Goal: Information Seeking & Learning: Check status

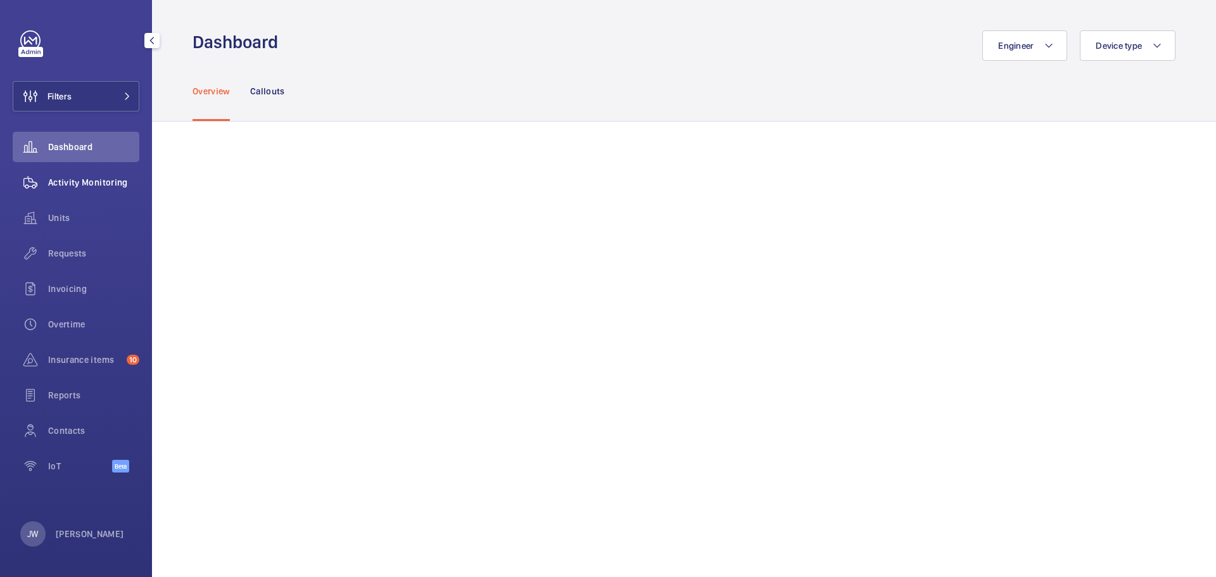
click at [88, 181] on span "Activity Monitoring" at bounding box center [93, 182] width 91 height 13
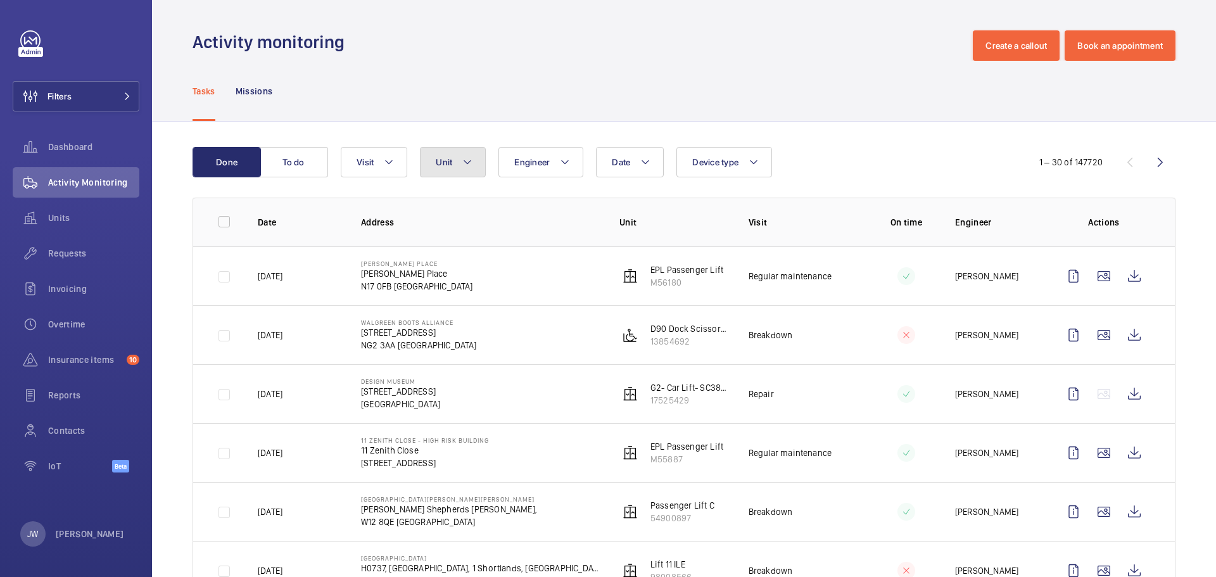
click at [467, 161] on mat-icon at bounding box center [467, 162] width 10 height 15
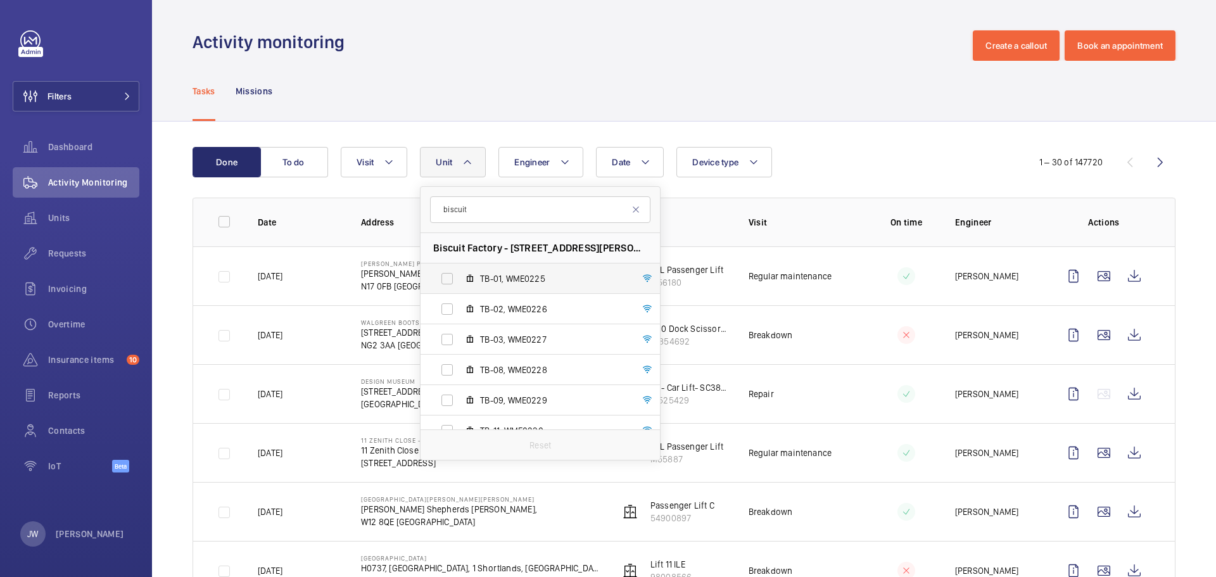
type input "biscuit"
click at [445, 280] on label "TB-01, WME0225" at bounding box center [530, 279] width 219 height 30
click at [445, 280] on input "TB-01, WME0225" at bounding box center [447, 278] width 25 height 25
checkbox input "true"
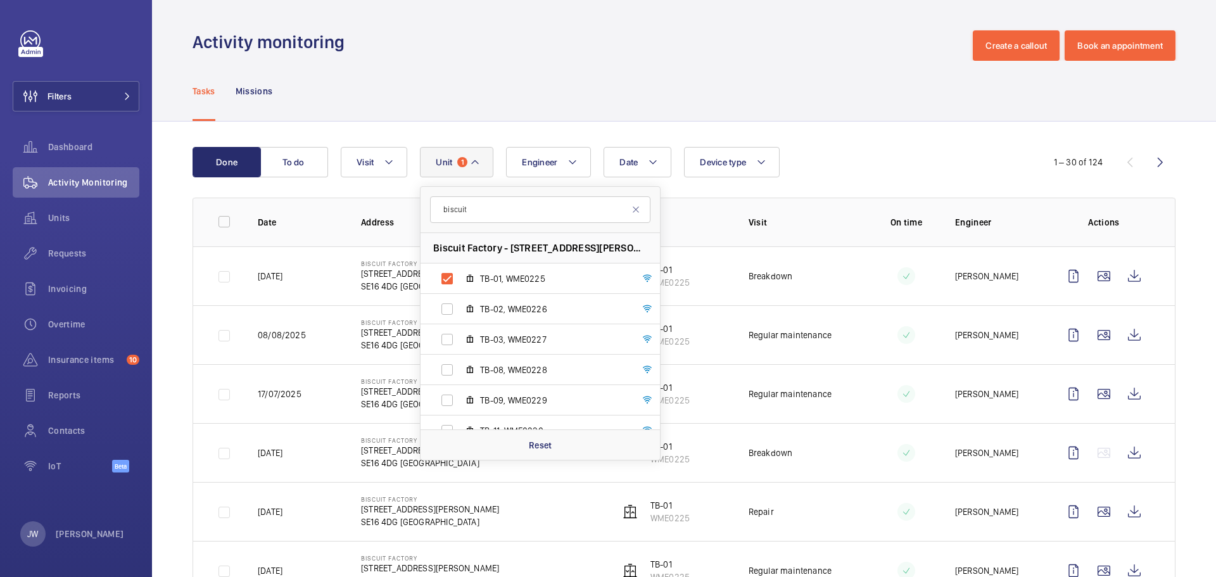
click at [875, 296] on td at bounding box center [896, 275] width 77 height 59
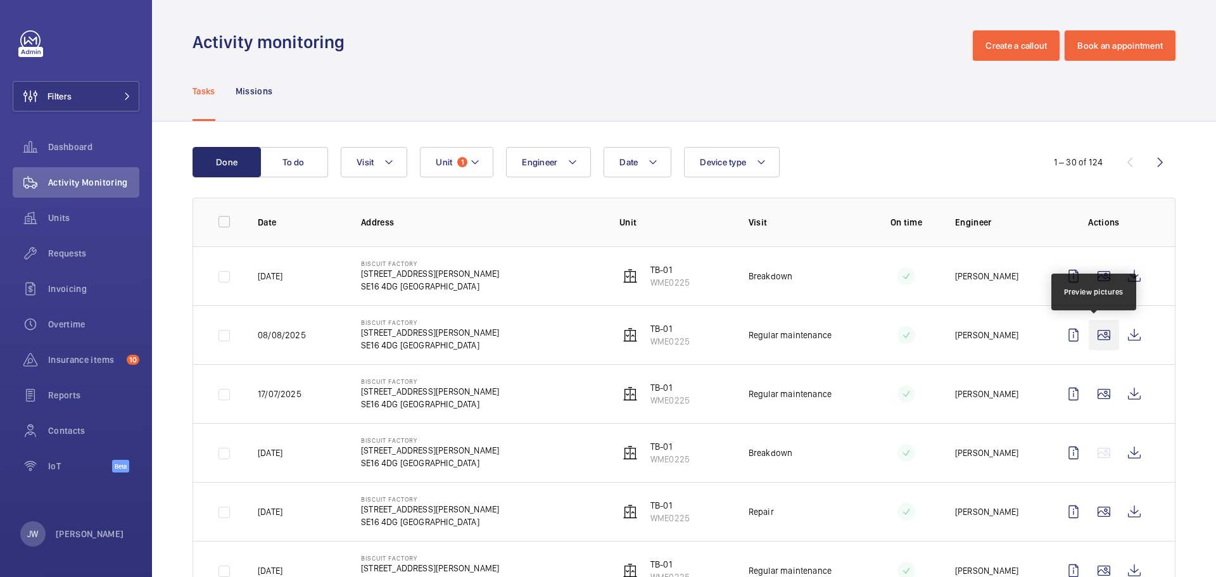
click at [1095, 334] on wm-front-icon-button at bounding box center [1104, 335] width 30 height 30
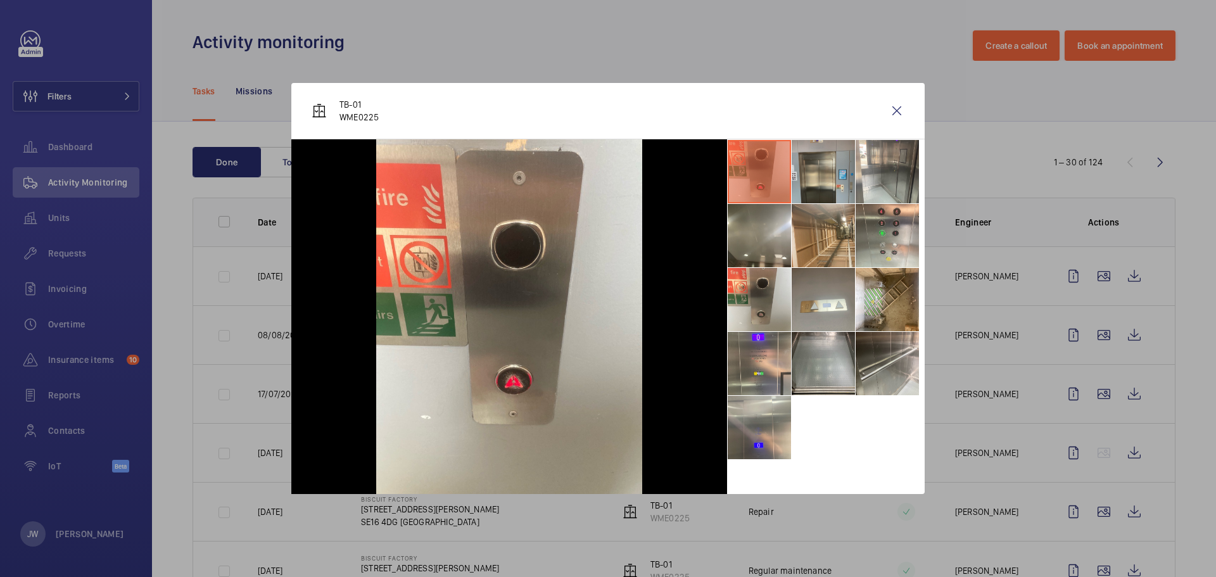
click at [817, 177] on li at bounding box center [823, 171] width 63 height 63
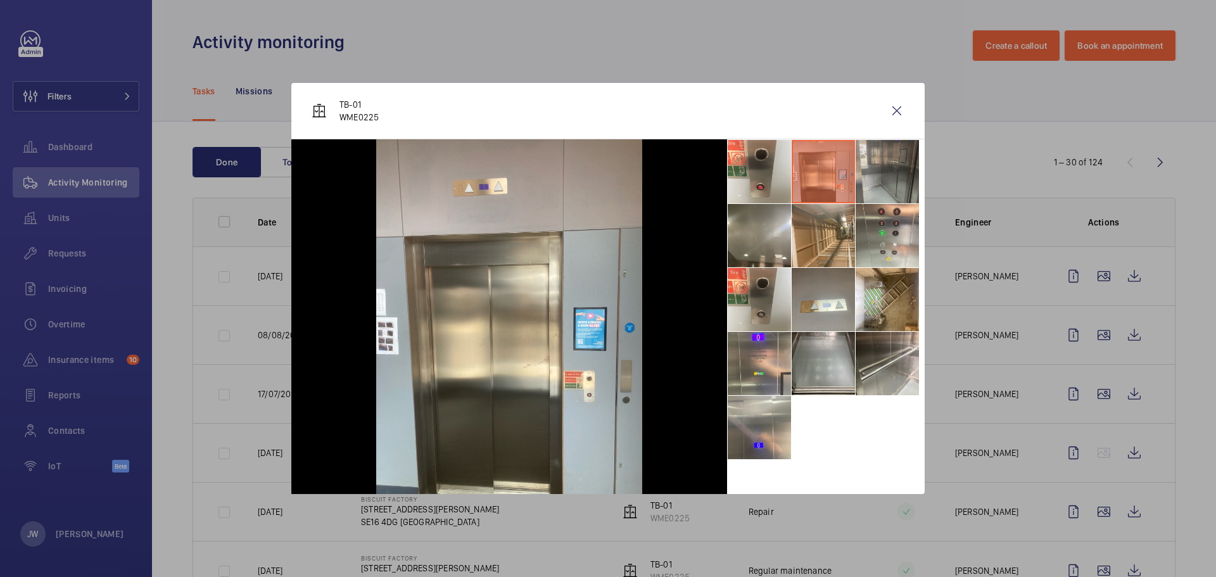
click at [884, 175] on li at bounding box center [887, 171] width 63 height 63
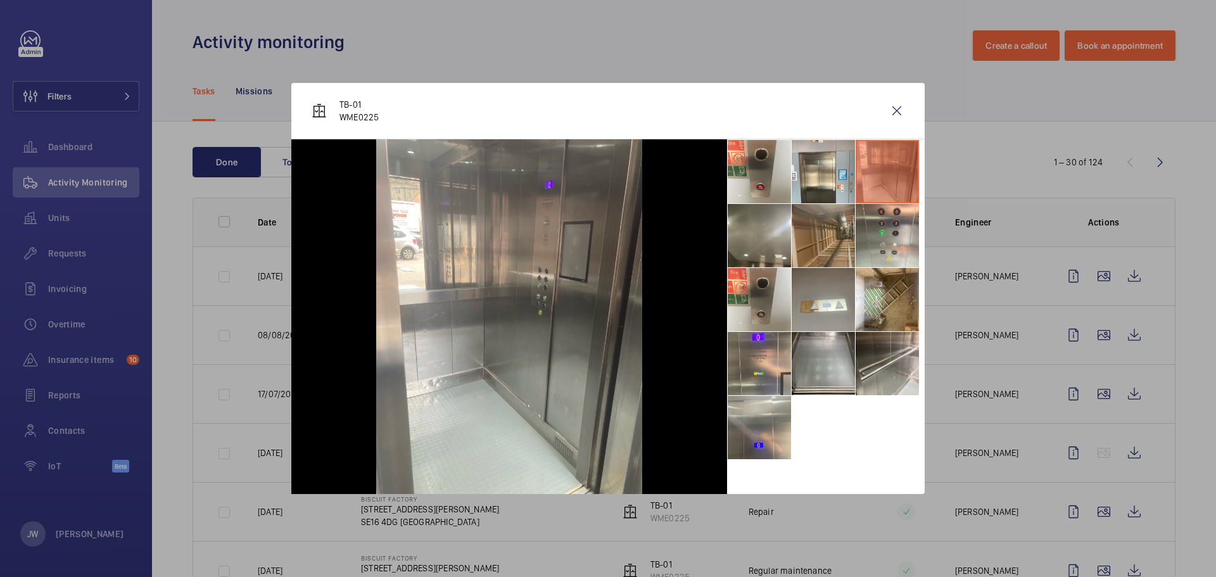
click at [832, 243] on li at bounding box center [823, 235] width 63 height 63
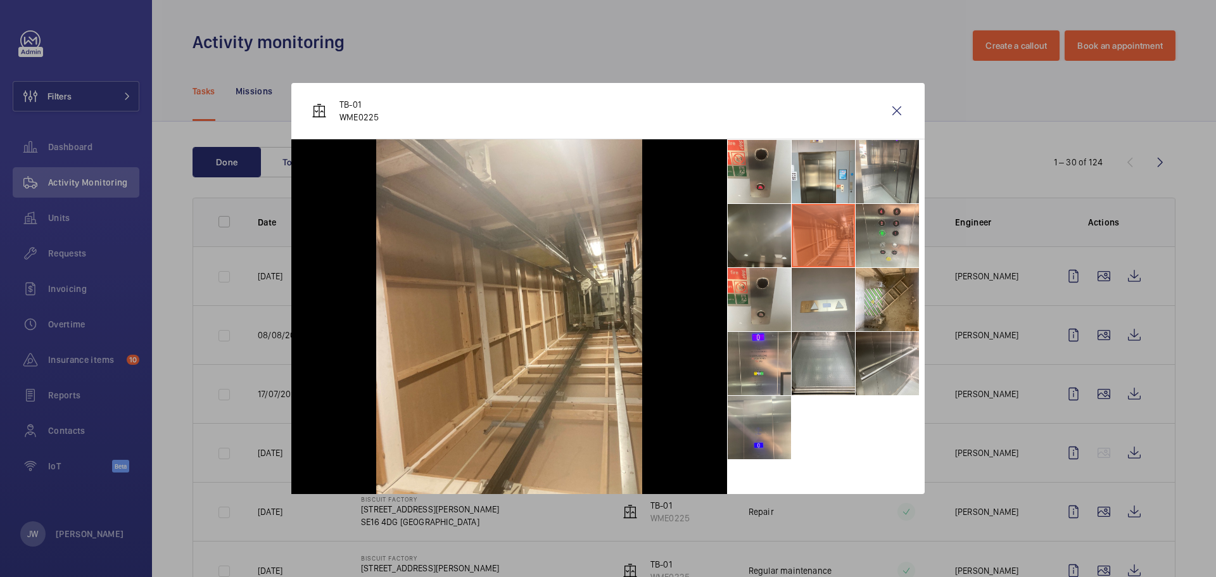
click at [777, 233] on li at bounding box center [759, 235] width 63 height 63
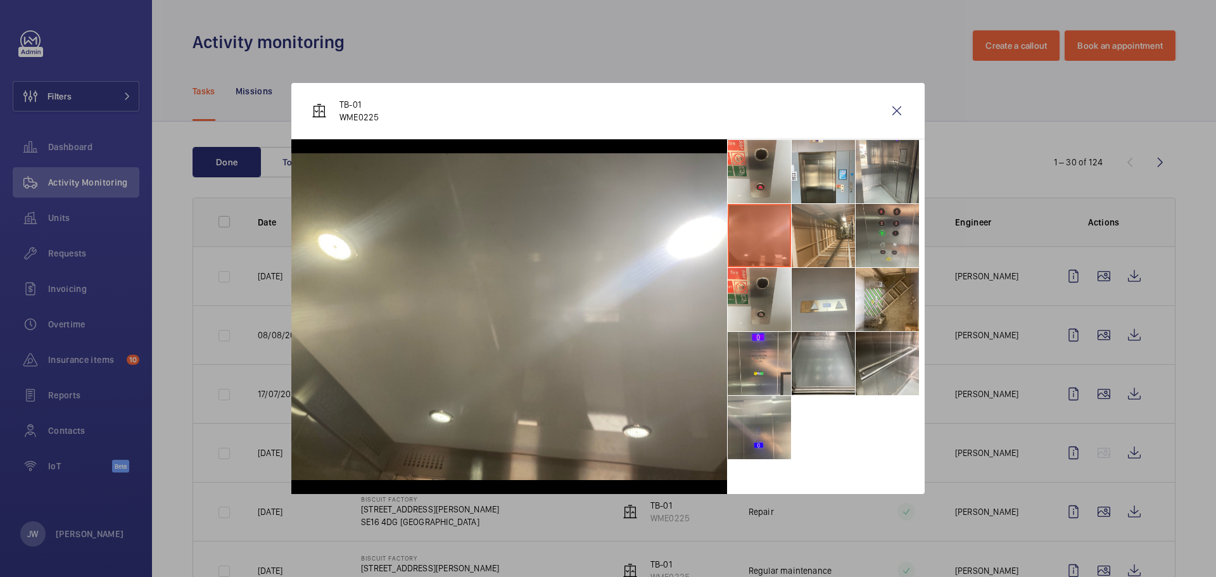
click at [874, 230] on li at bounding box center [887, 235] width 63 height 63
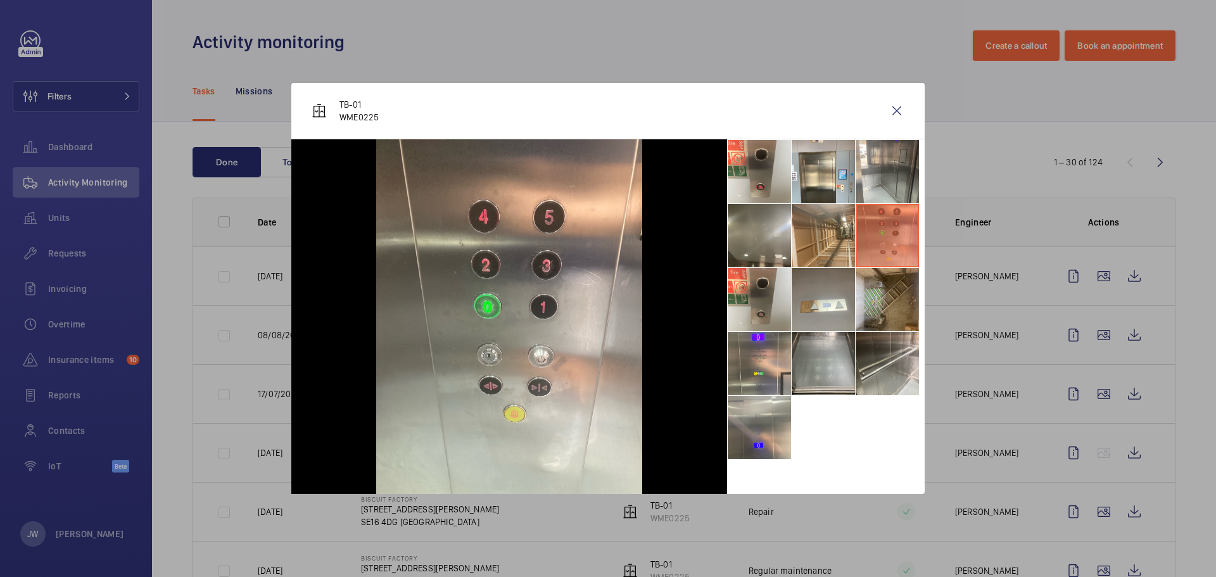
click at [892, 309] on li at bounding box center [887, 299] width 63 height 63
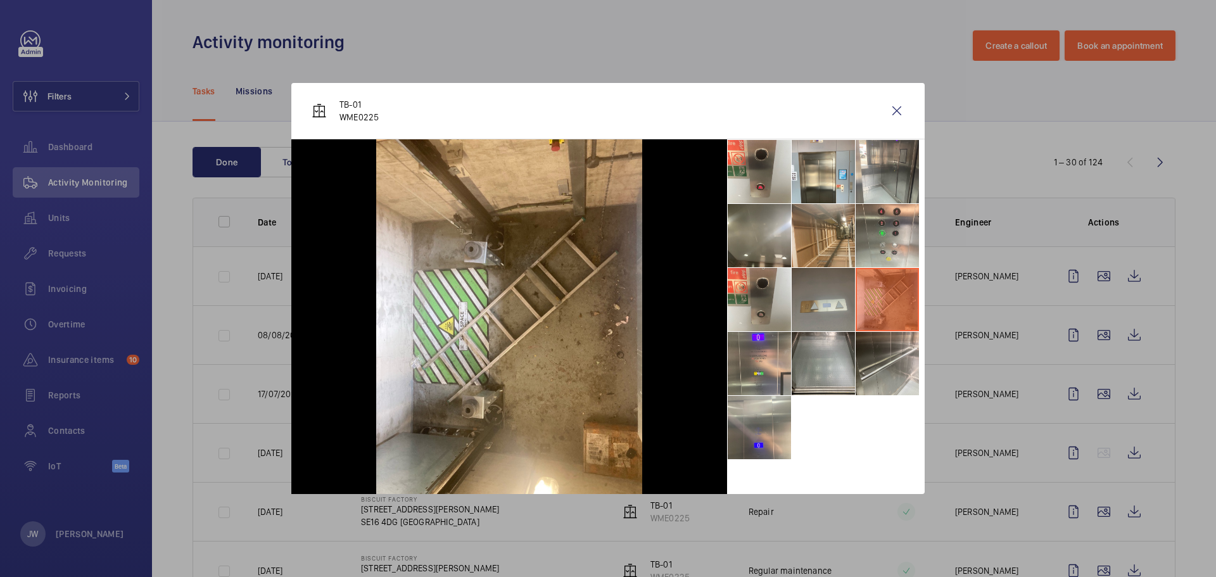
click at [843, 306] on li at bounding box center [823, 299] width 63 height 63
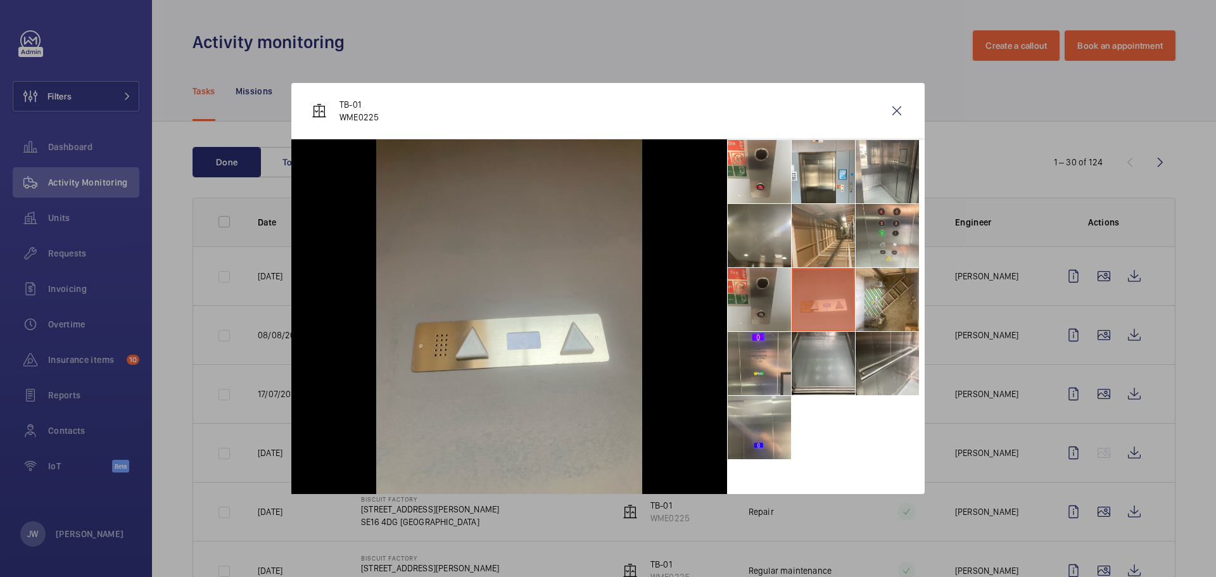
click at [780, 307] on li at bounding box center [759, 299] width 63 height 63
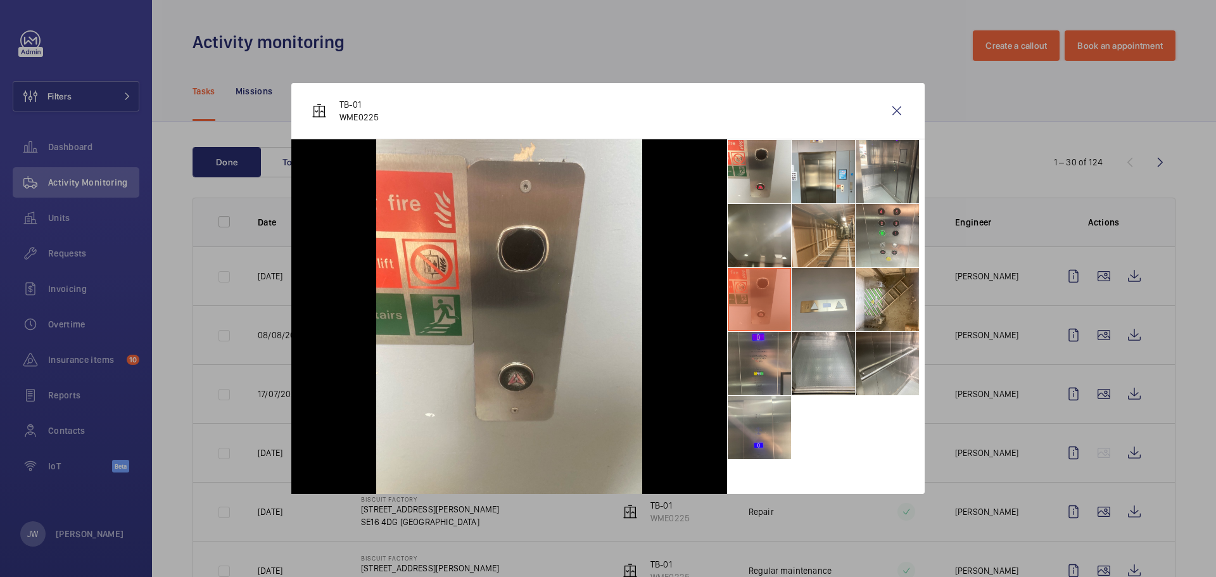
click at [775, 363] on li at bounding box center [759, 363] width 63 height 63
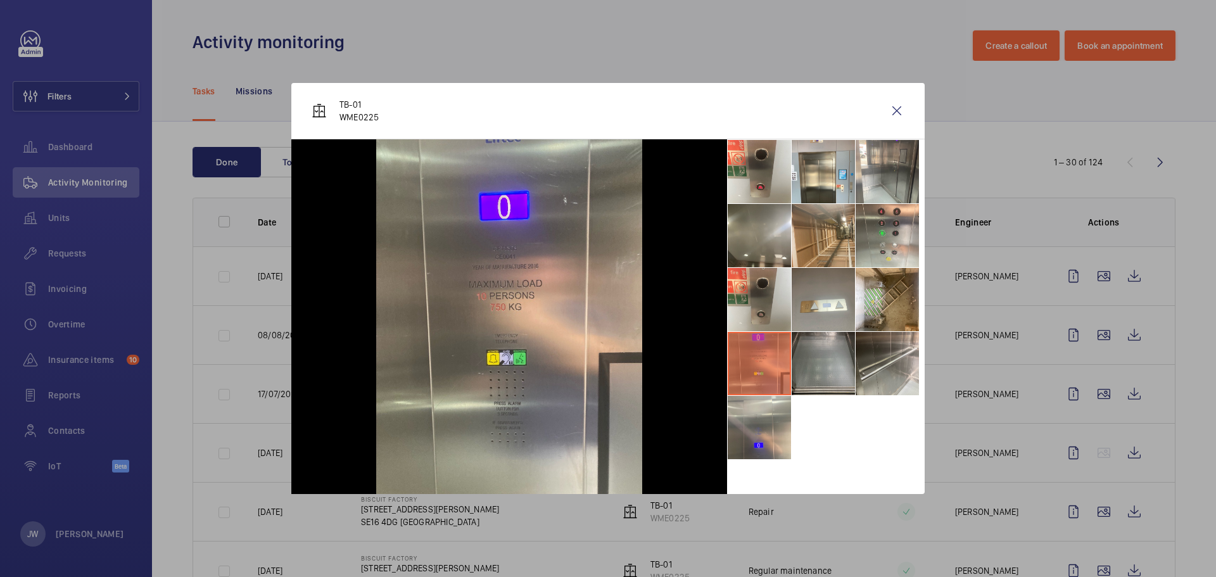
click at [841, 369] on li at bounding box center [823, 363] width 63 height 63
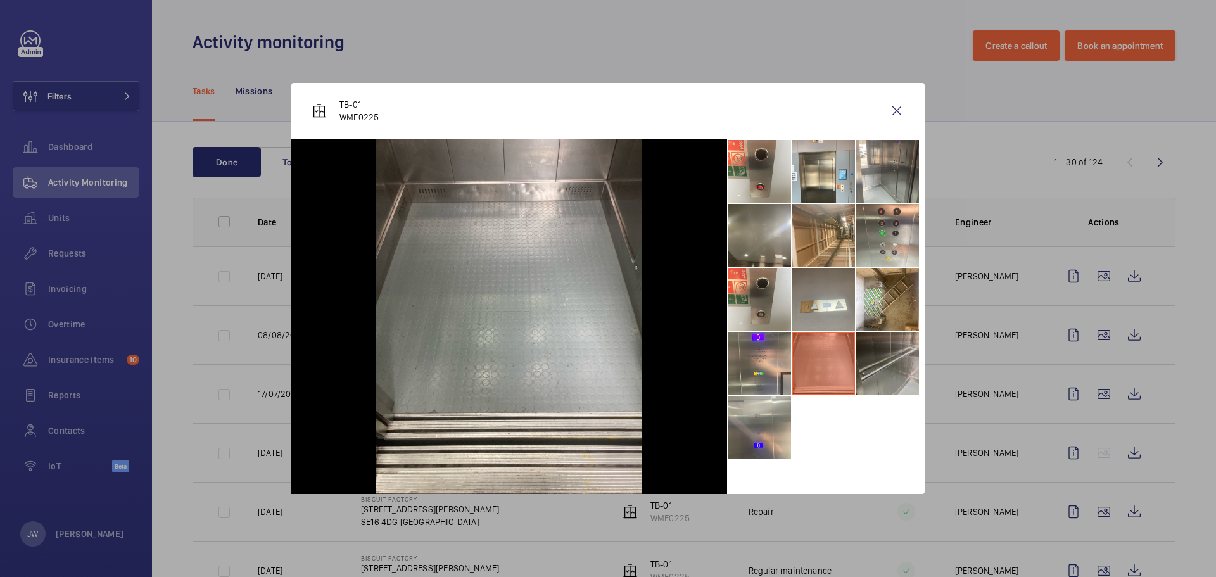
click at [910, 361] on li at bounding box center [887, 363] width 63 height 63
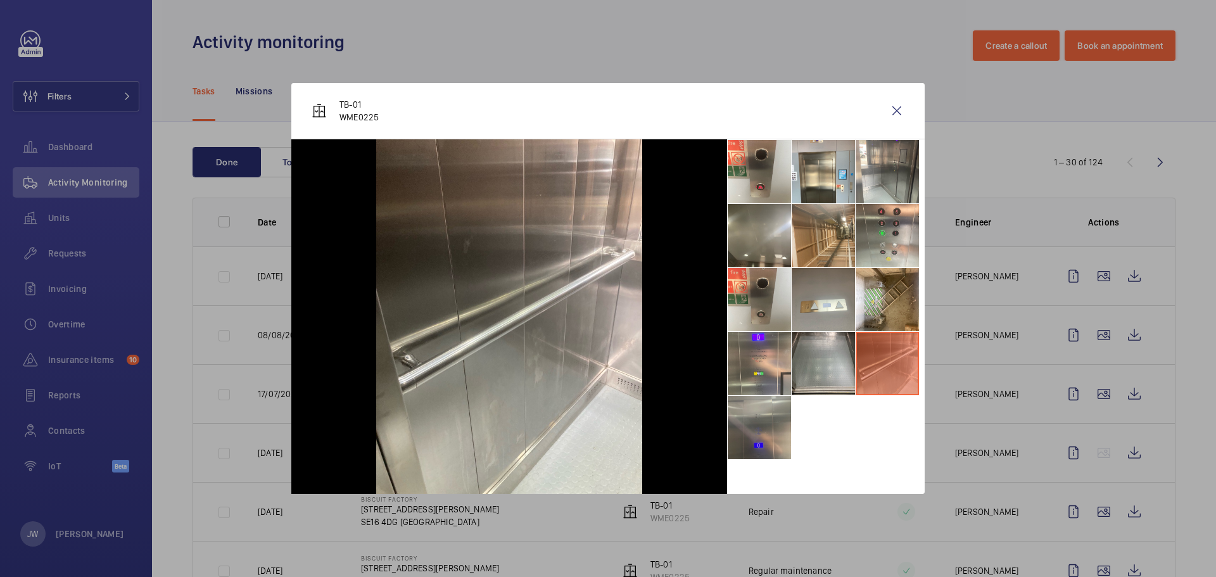
click at [771, 428] on li at bounding box center [759, 427] width 63 height 63
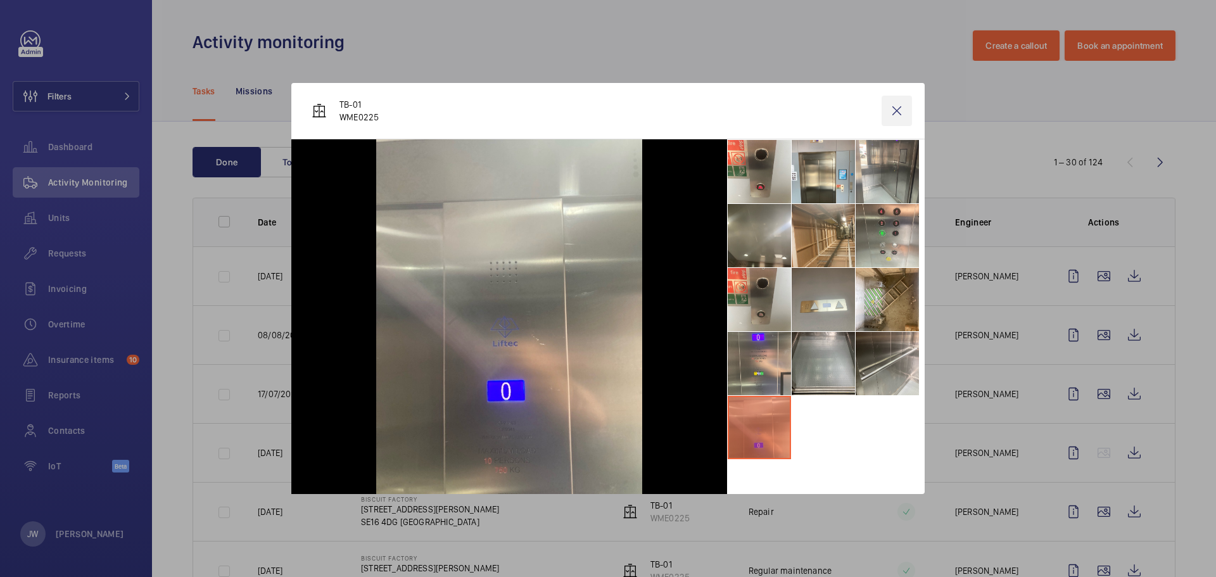
click at [893, 105] on wm-front-icon-button at bounding box center [897, 111] width 30 height 30
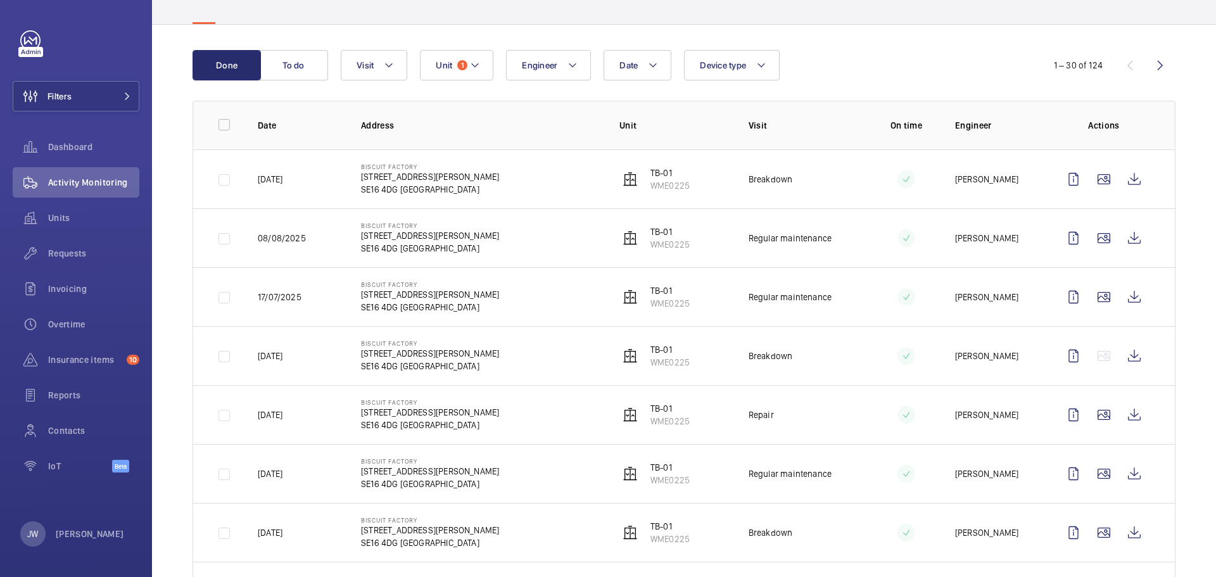
scroll to position [127, 0]
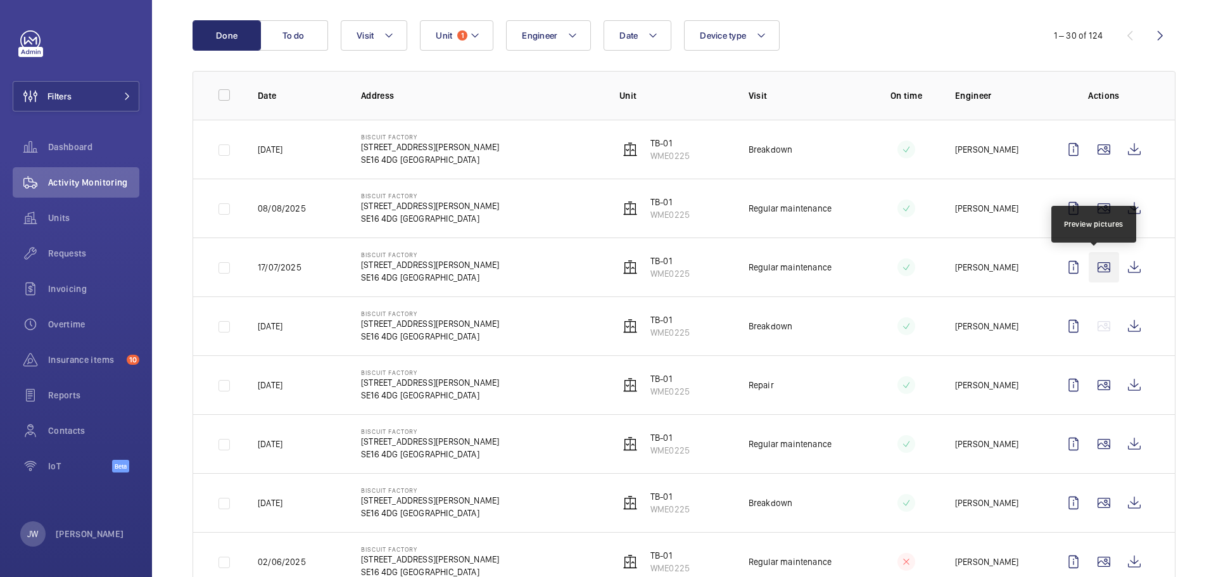
click at [1095, 265] on wm-front-icon-button at bounding box center [1104, 267] width 30 height 30
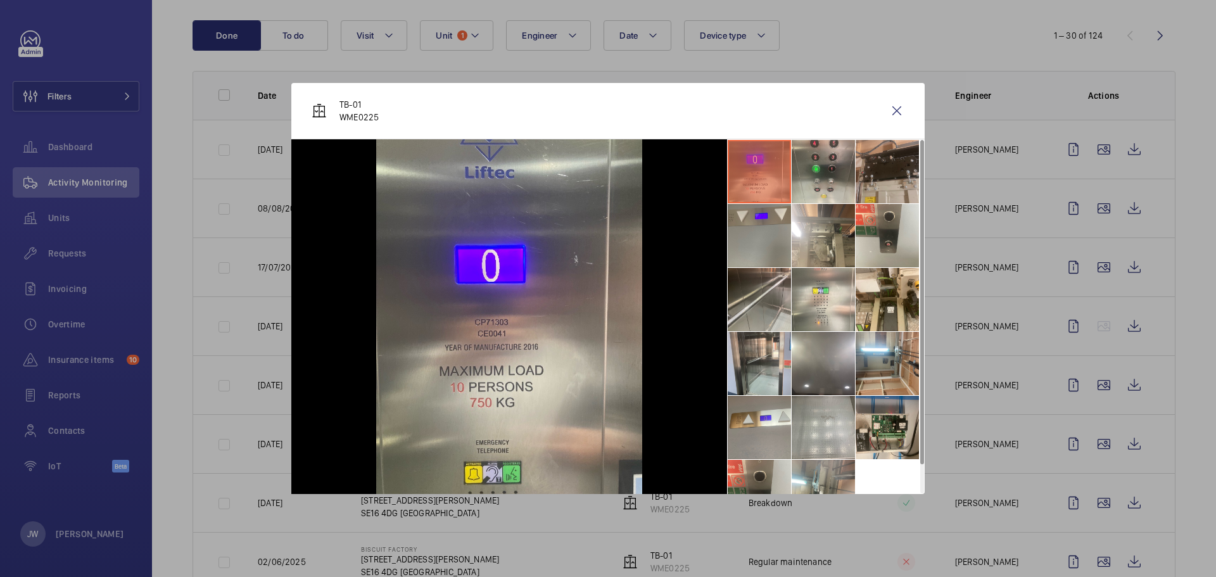
click at [870, 160] on li at bounding box center [887, 171] width 63 height 63
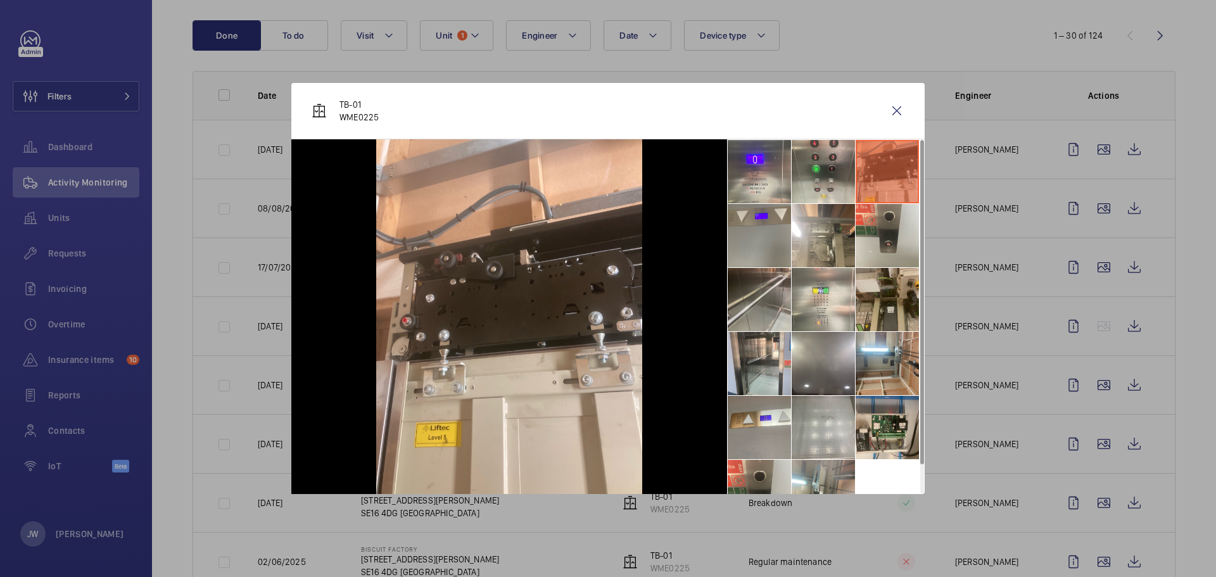
click at [883, 287] on li at bounding box center [887, 299] width 63 height 63
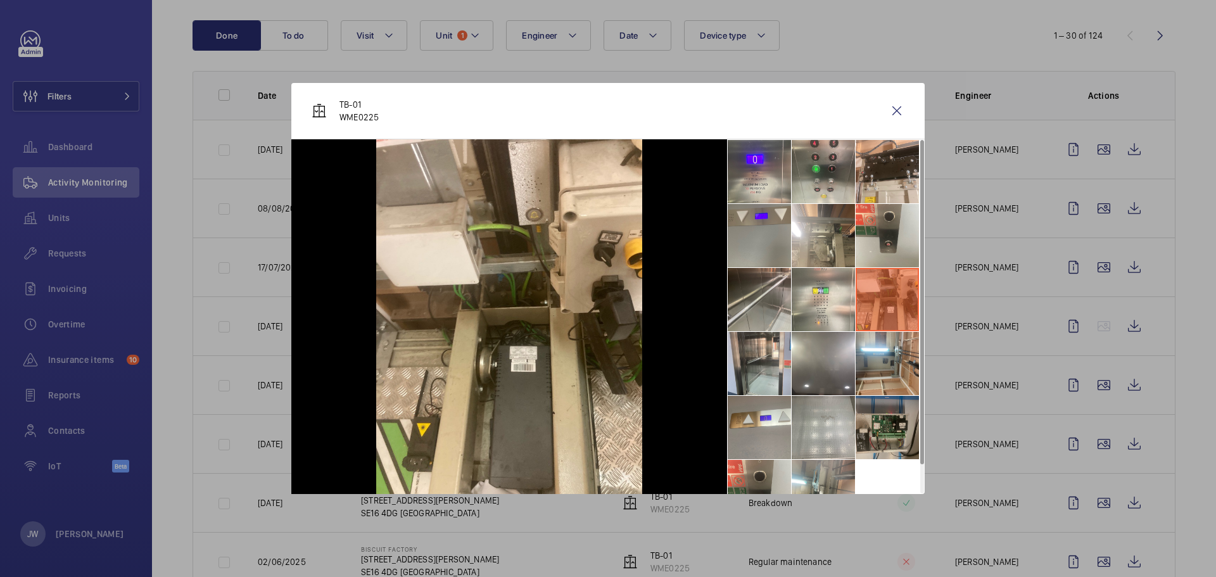
click at [893, 418] on li at bounding box center [887, 427] width 63 height 63
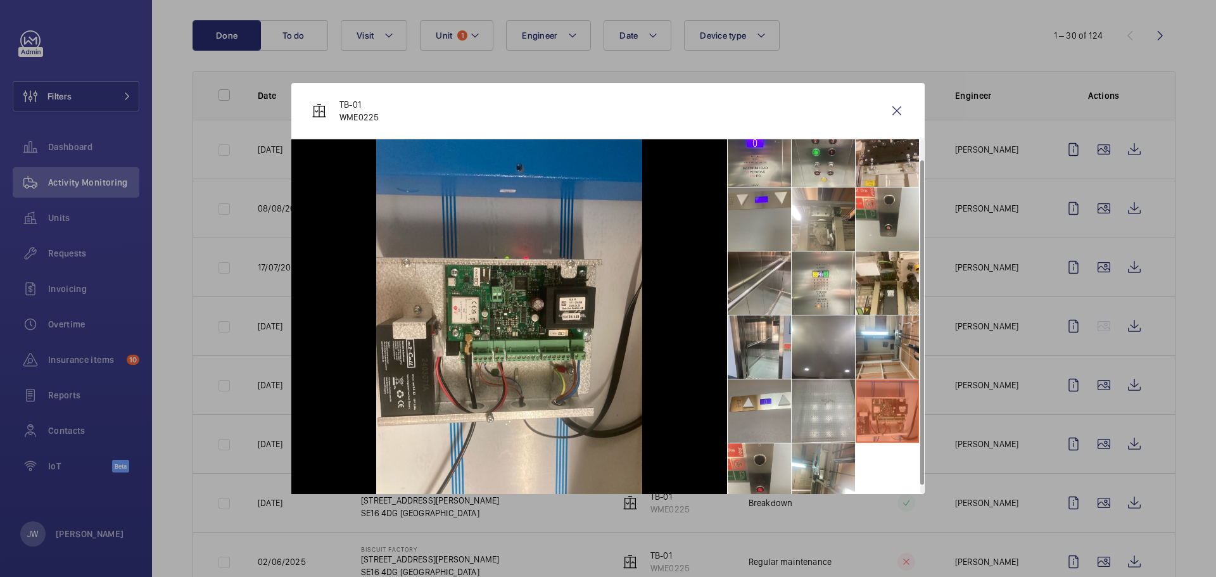
scroll to position [30, 0]
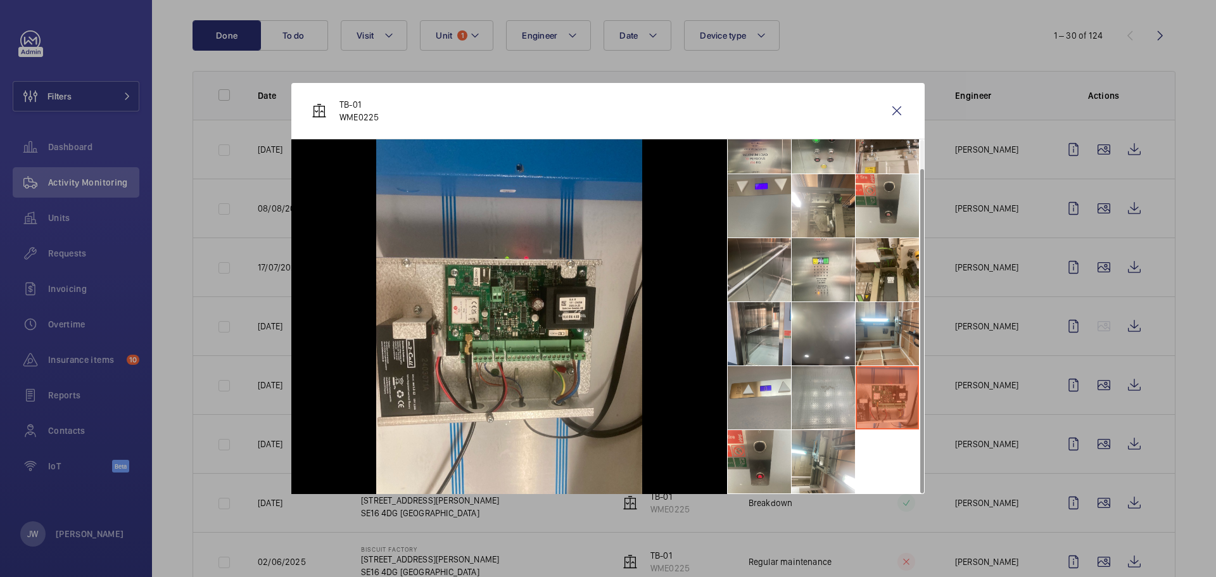
click at [967, 350] on div at bounding box center [608, 288] width 1216 height 577
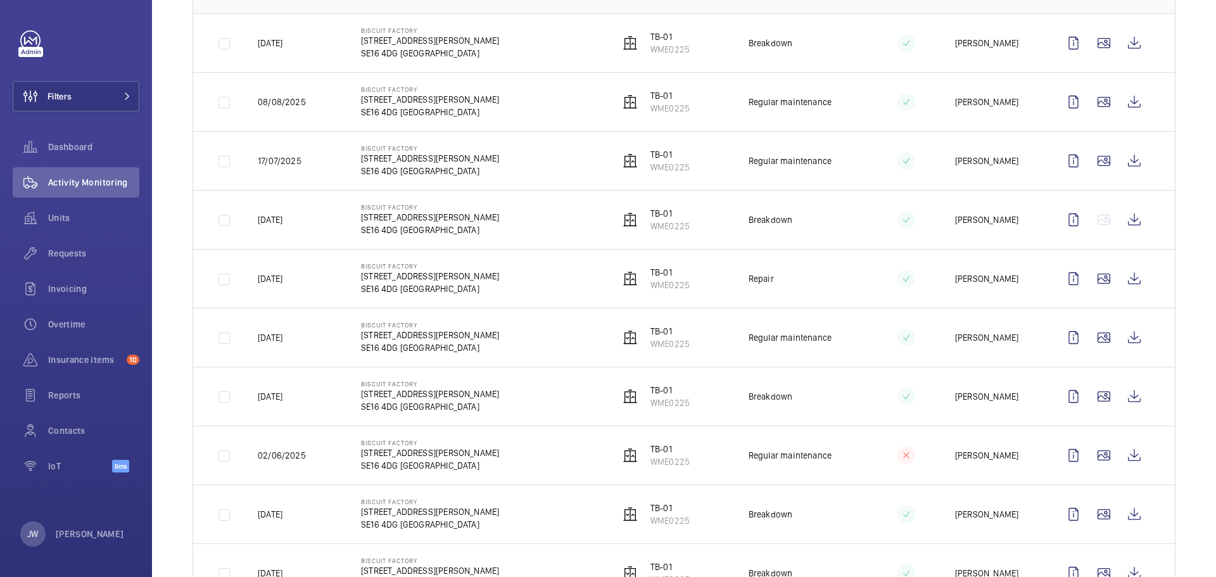
scroll to position [253, 0]
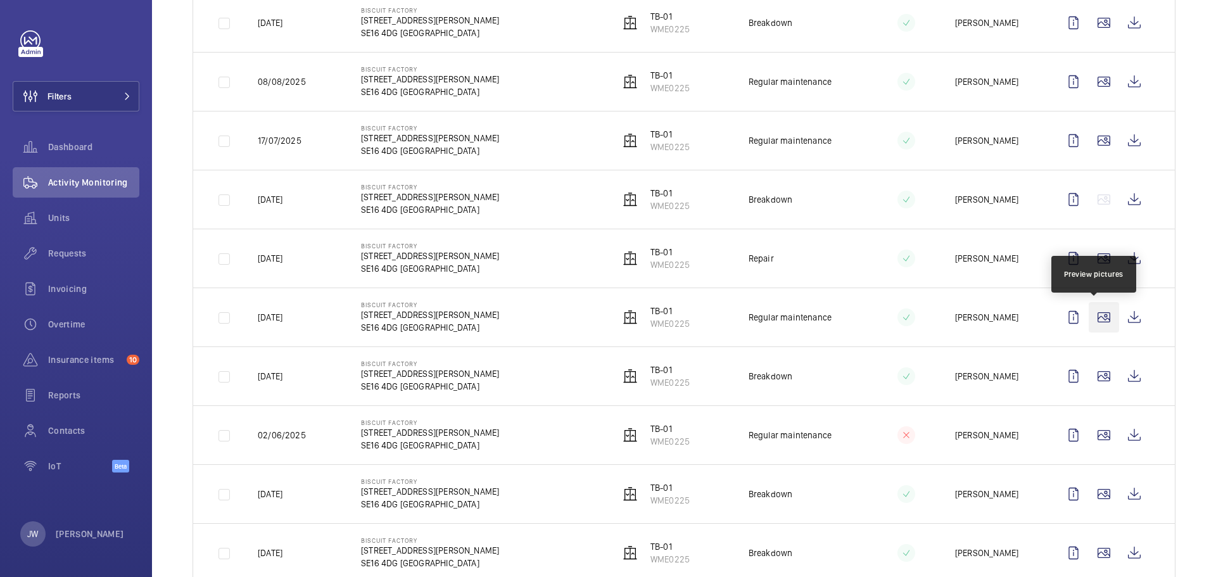
click at [1097, 318] on wm-front-icon-button at bounding box center [1104, 317] width 30 height 30
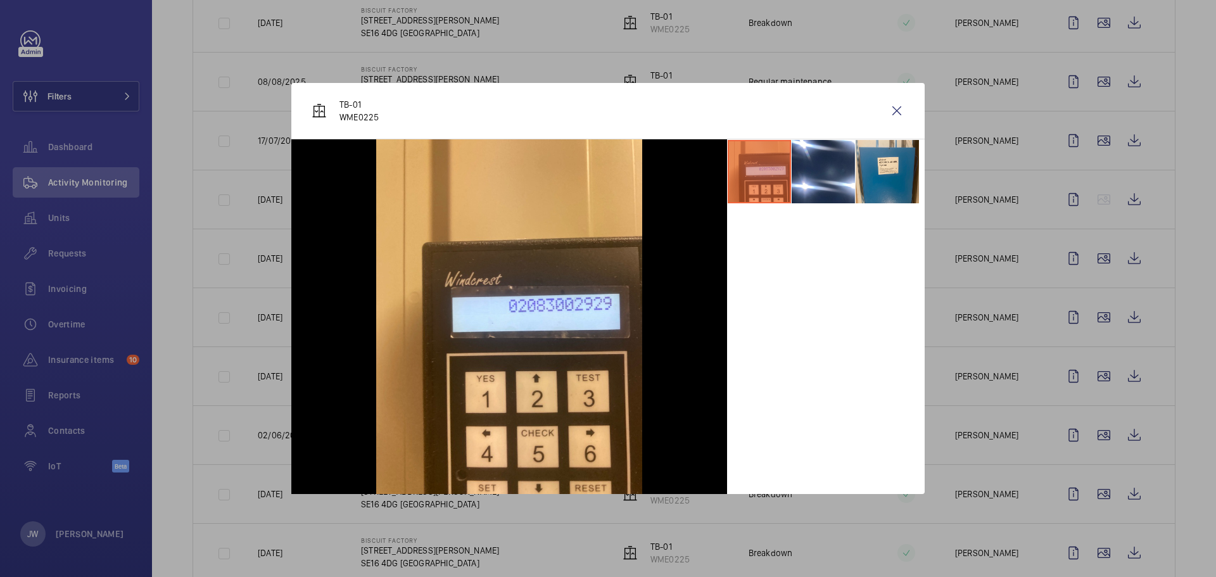
click at [1023, 328] on div at bounding box center [608, 288] width 1216 height 577
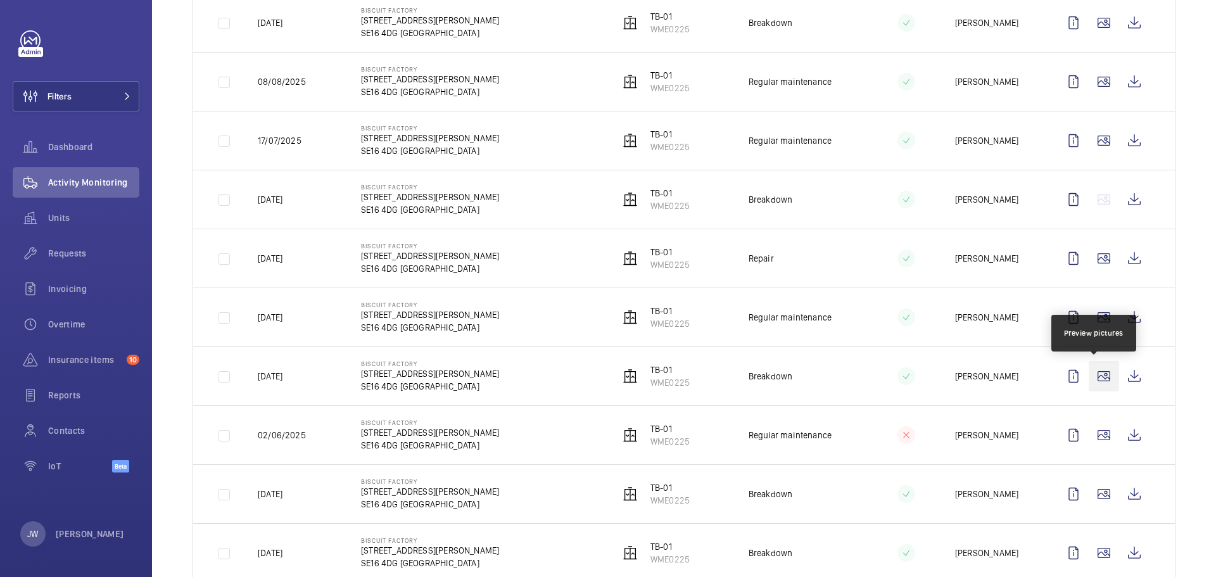
click at [1093, 379] on wm-front-icon-button at bounding box center [1104, 376] width 30 height 30
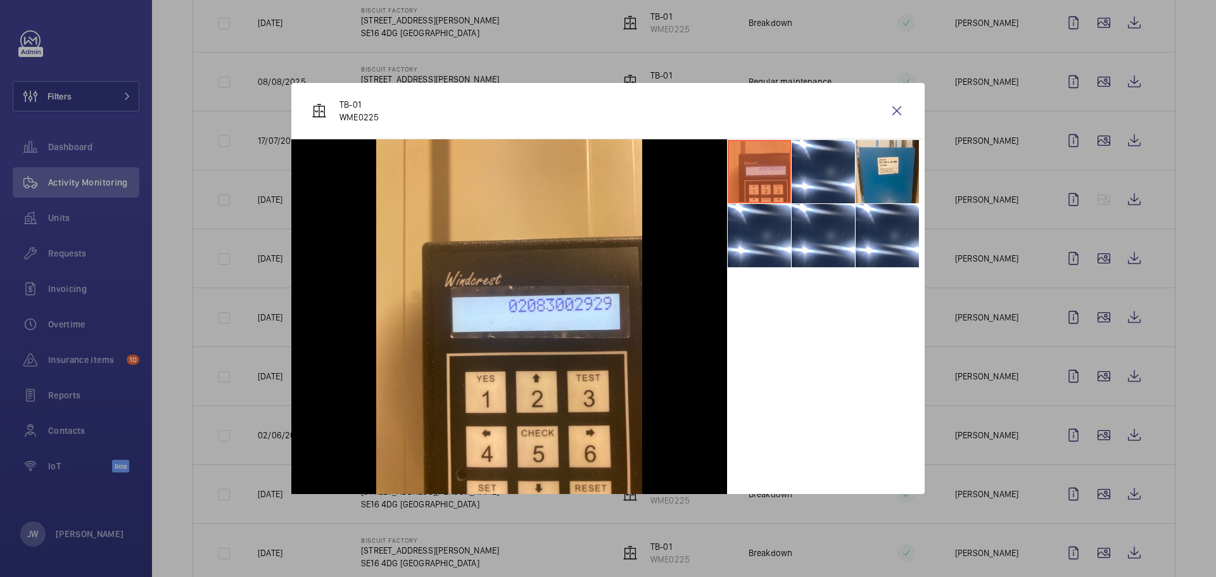
click at [1056, 374] on div at bounding box center [608, 288] width 1216 height 577
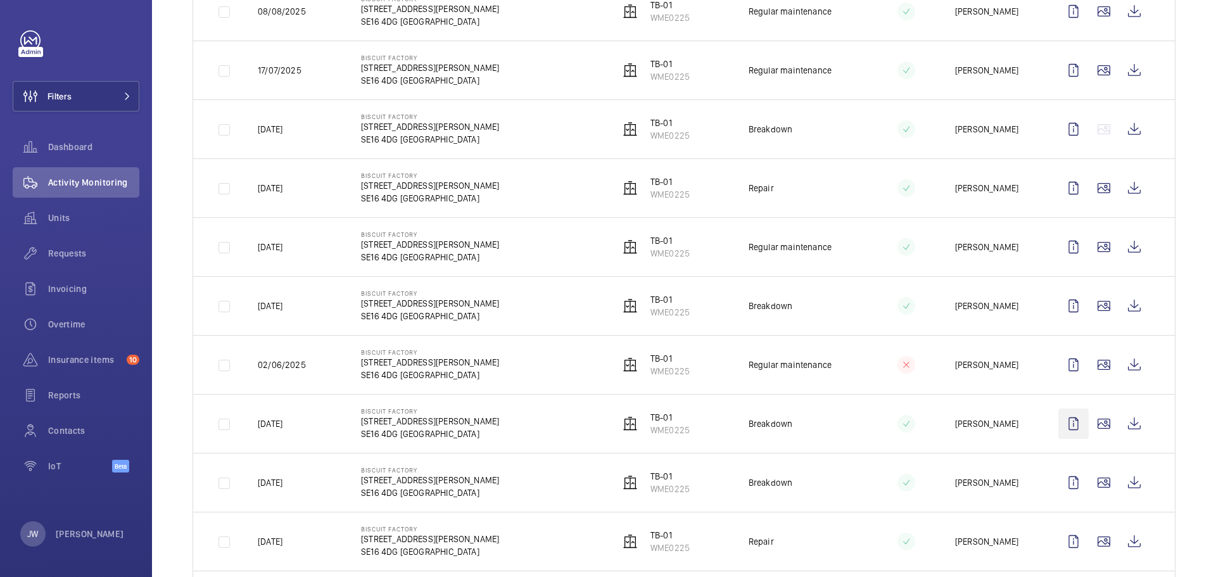
scroll to position [380, 0]
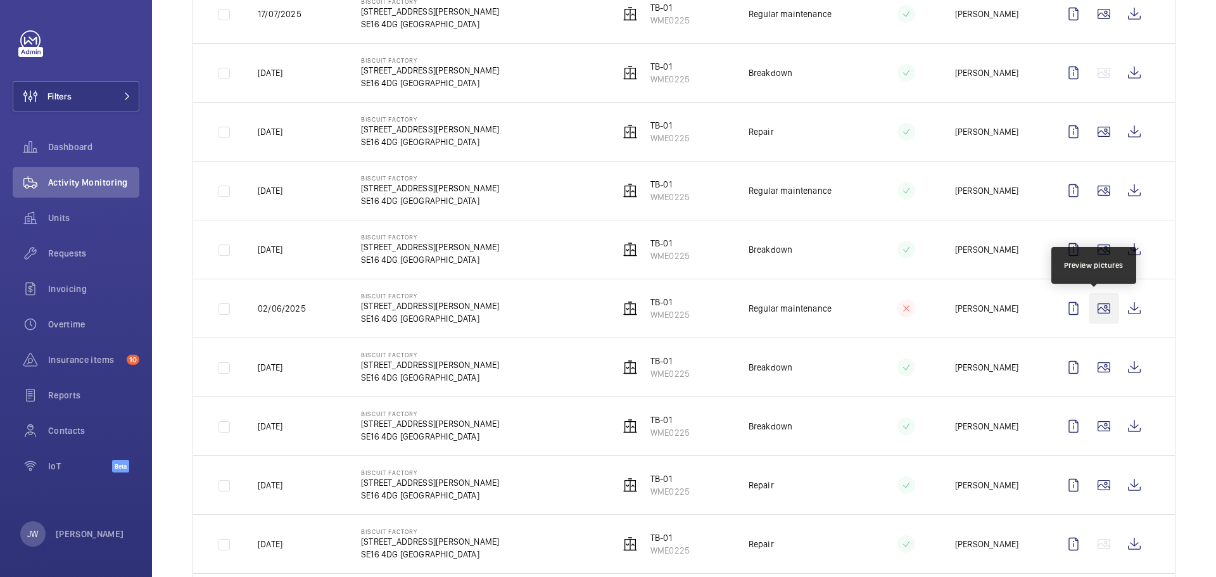
click at [1098, 306] on wm-front-icon-button at bounding box center [1104, 308] width 30 height 30
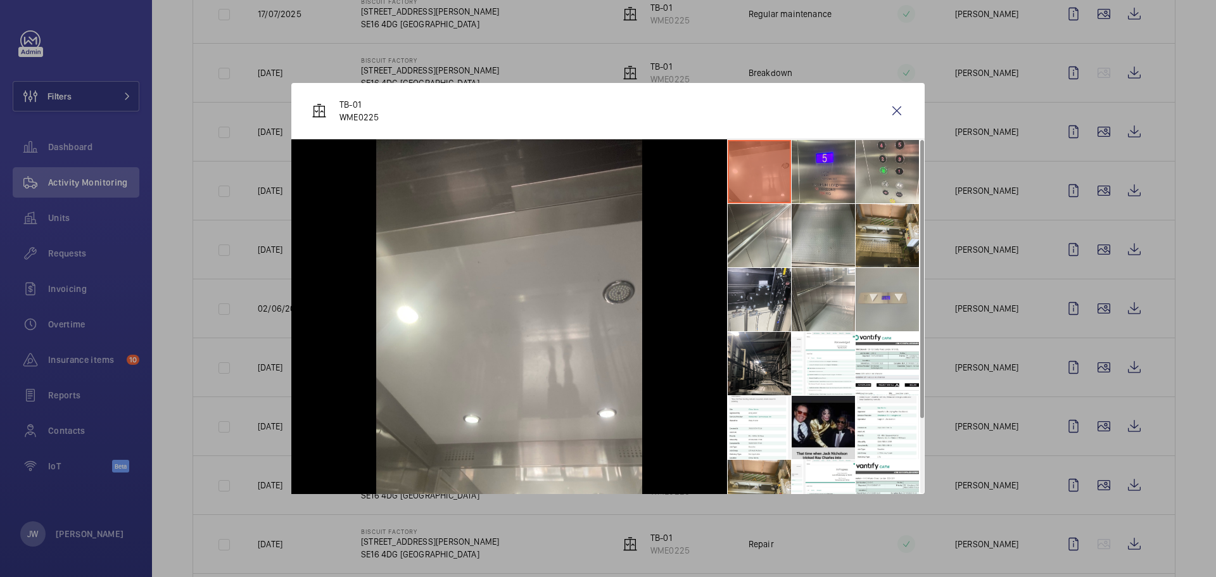
click at [817, 426] on li at bounding box center [823, 427] width 63 height 63
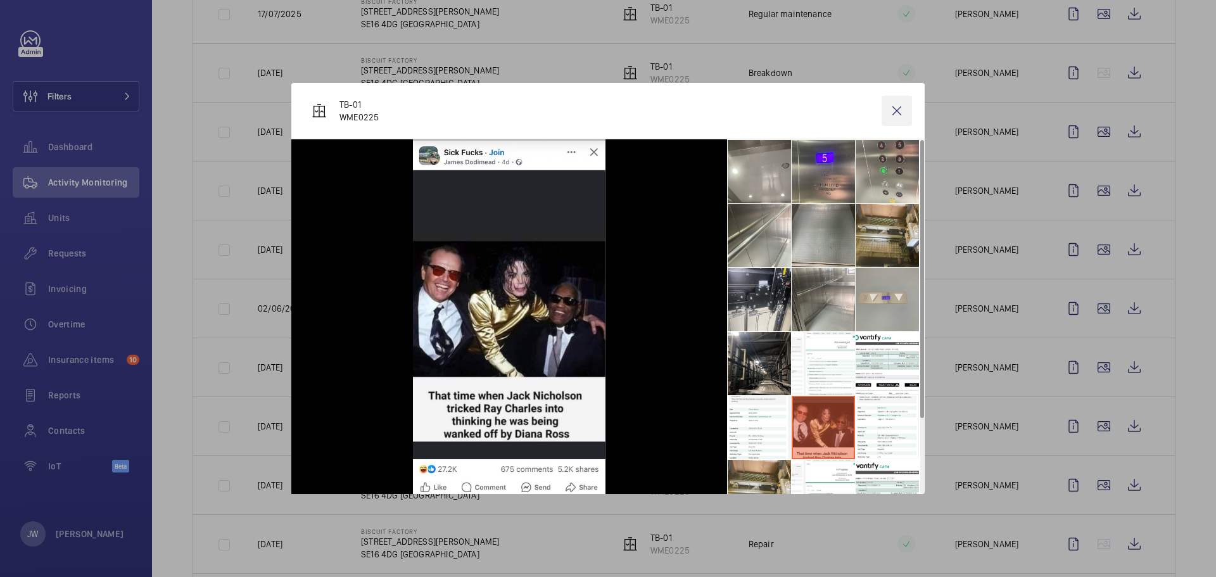
click at [895, 113] on wm-front-icon-button at bounding box center [897, 111] width 30 height 30
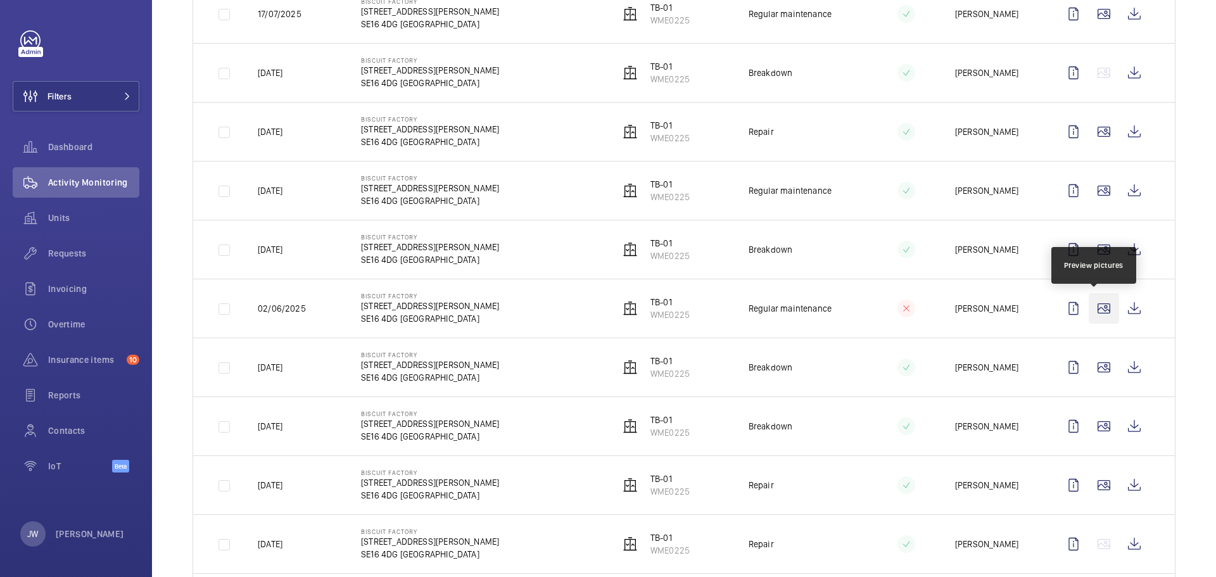
click at [1095, 310] on wm-front-icon-button at bounding box center [1104, 308] width 30 height 30
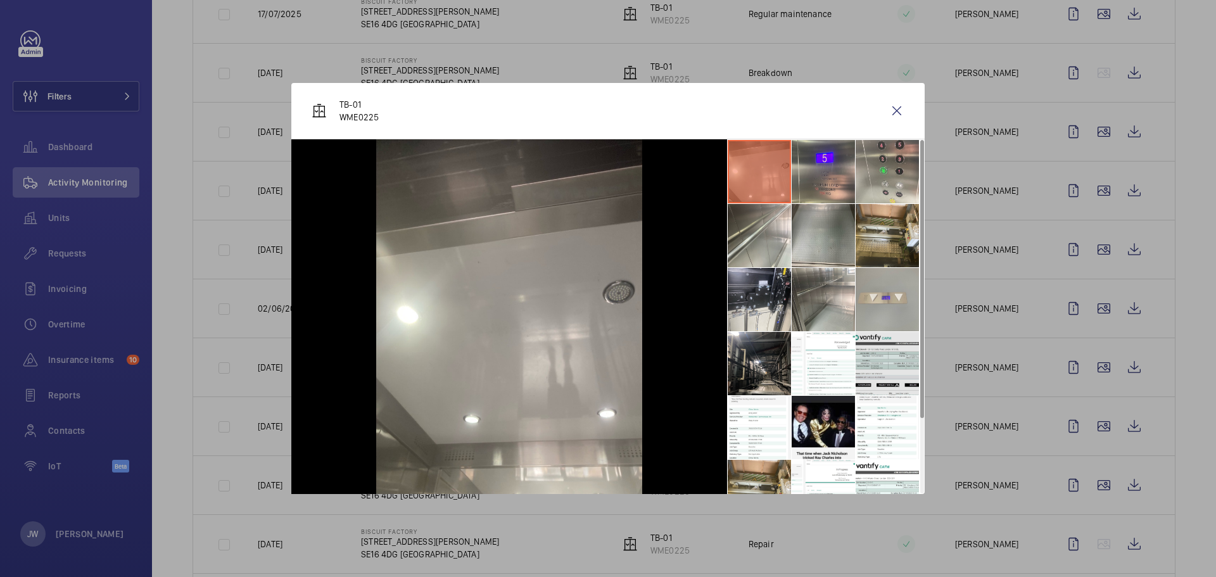
click at [893, 369] on li at bounding box center [887, 363] width 63 height 63
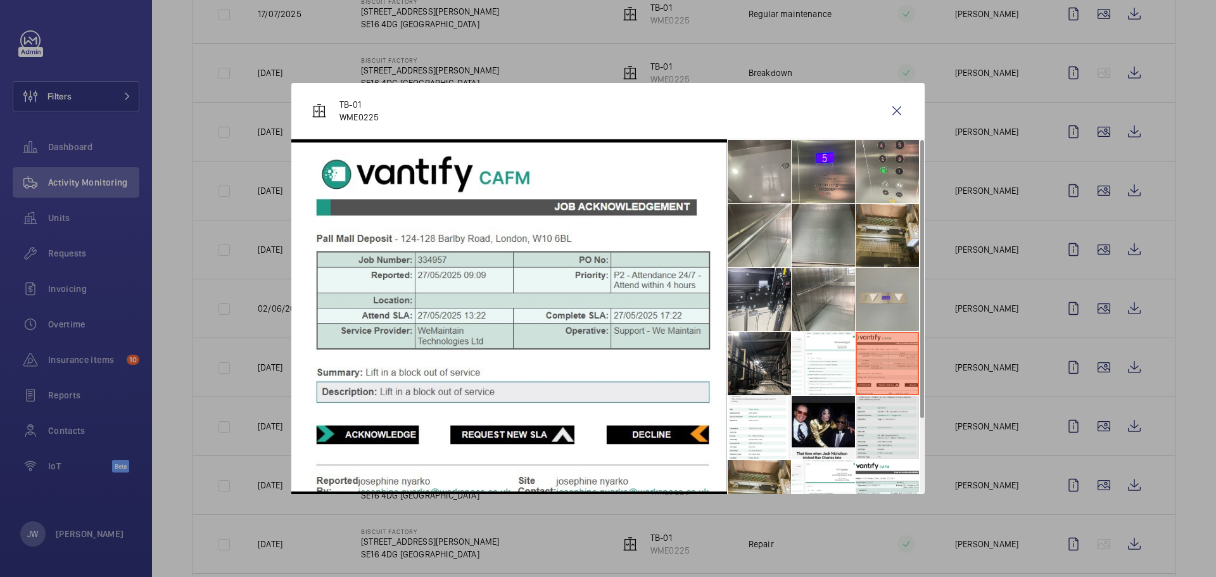
click at [906, 414] on li at bounding box center [887, 427] width 63 height 63
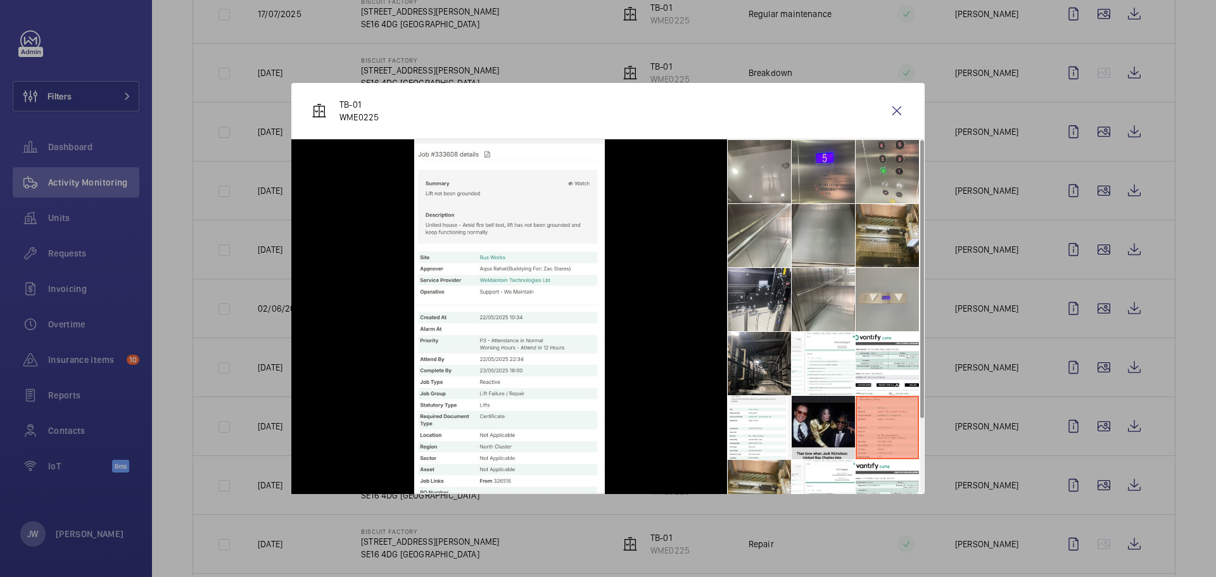
click at [812, 457] on li at bounding box center [823, 427] width 63 height 63
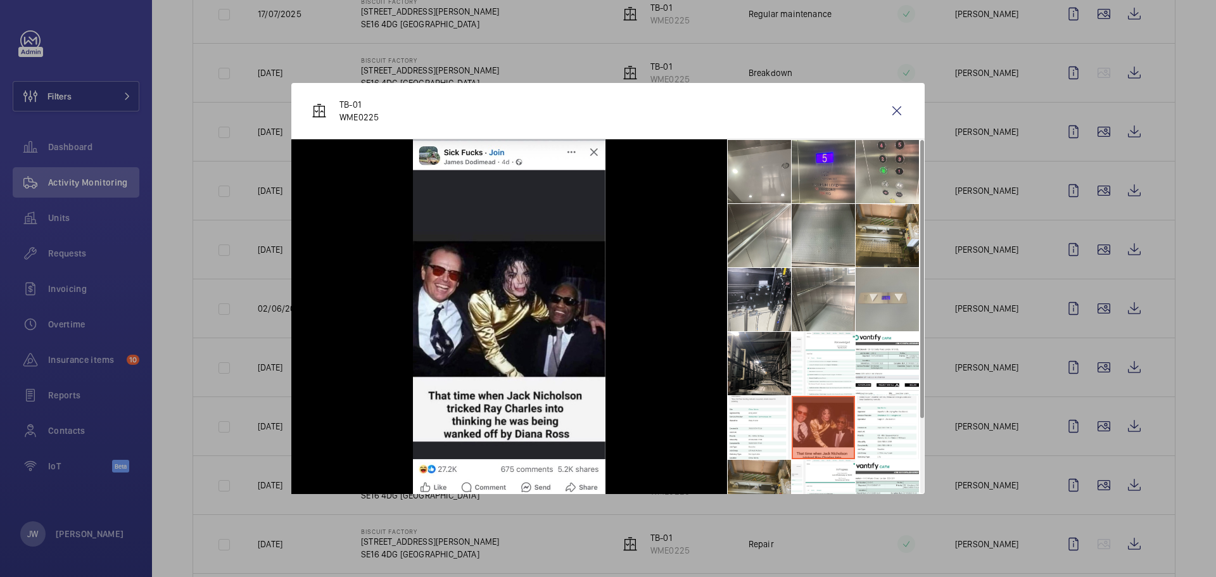
click at [777, 478] on li at bounding box center [759, 491] width 63 height 63
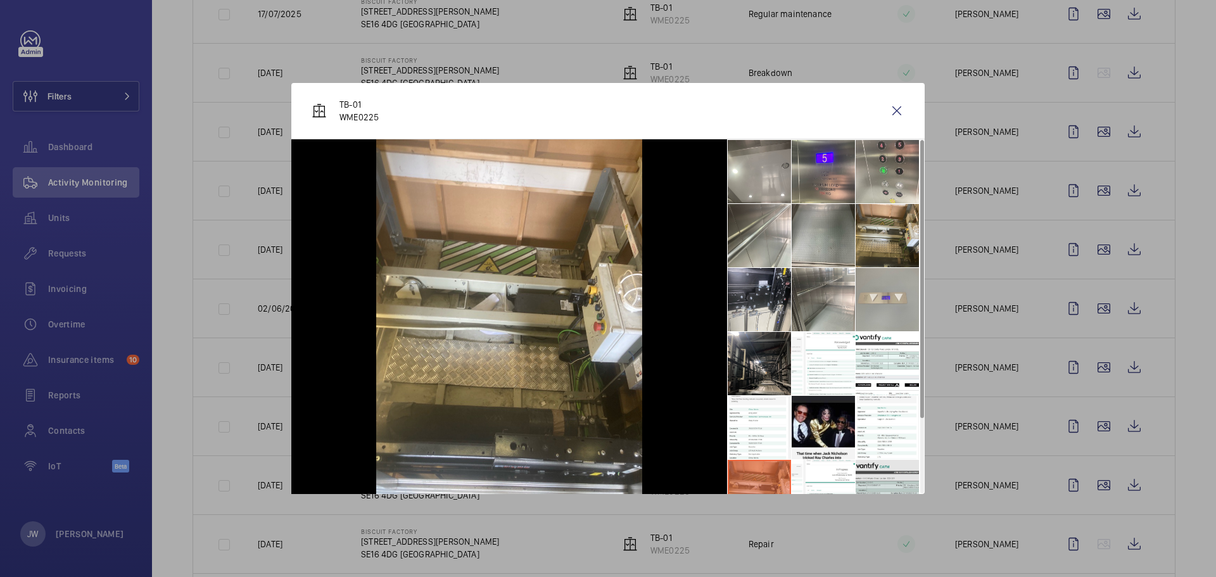
click at [884, 479] on li at bounding box center [887, 491] width 63 height 63
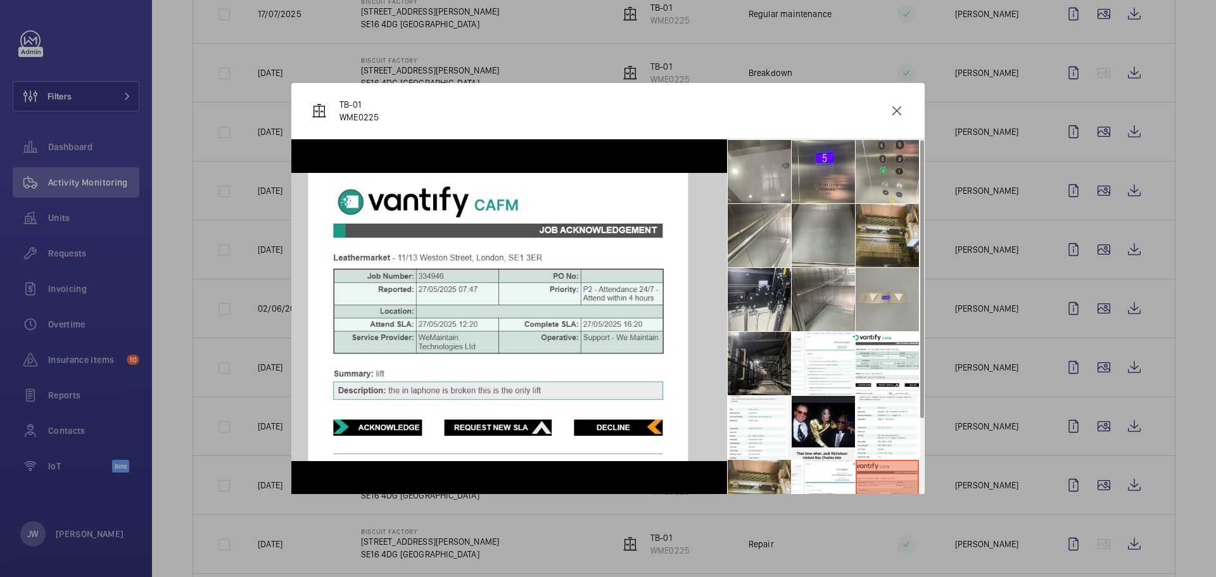
click at [776, 377] on li at bounding box center [759, 363] width 63 height 63
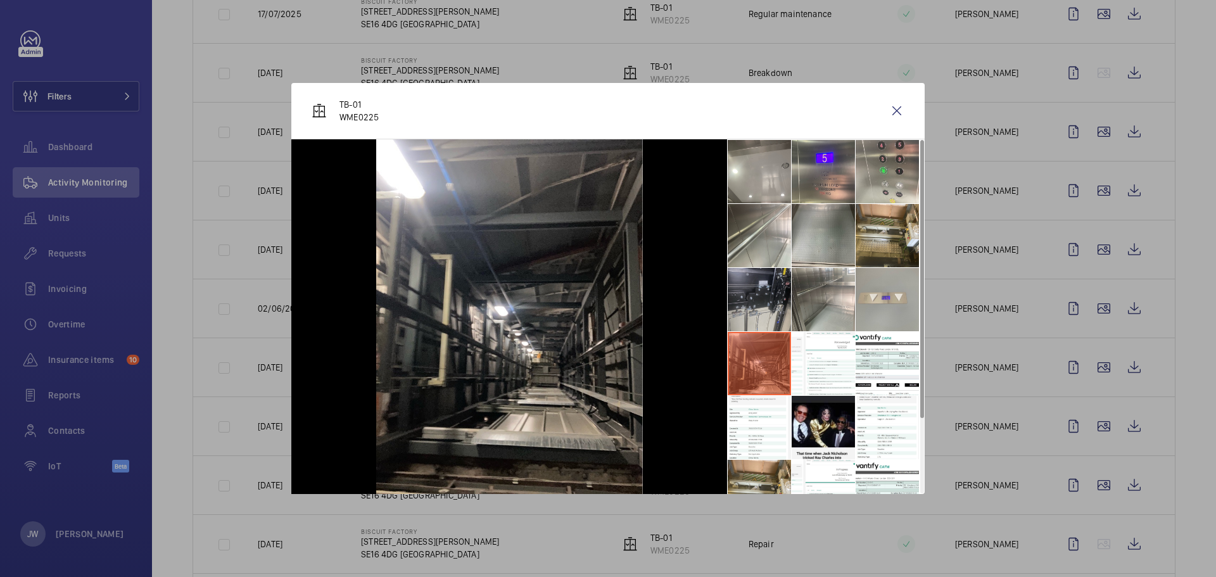
click at [778, 303] on li at bounding box center [759, 299] width 63 height 63
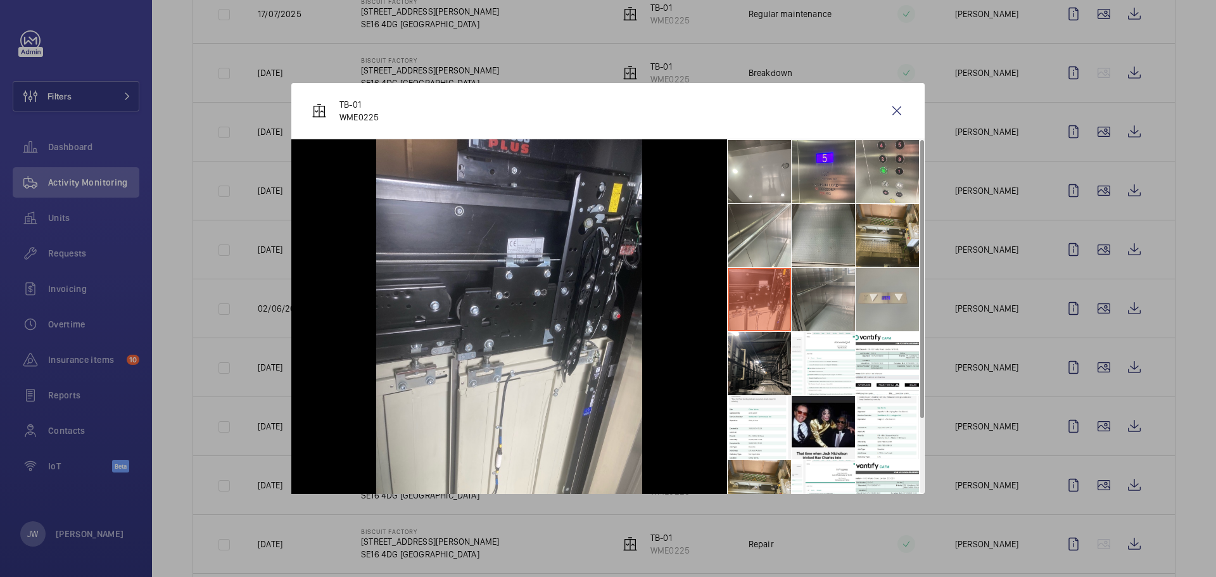
click at [818, 303] on li at bounding box center [823, 299] width 63 height 63
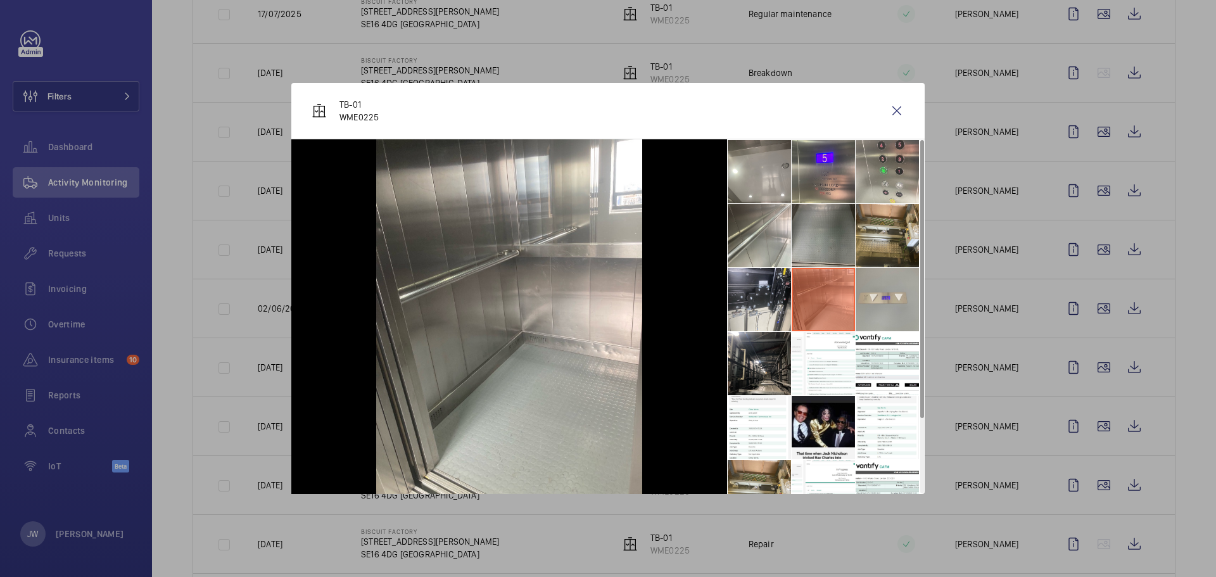
click at [836, 249] on li at bounding box center [823, 235] width 63 height 63
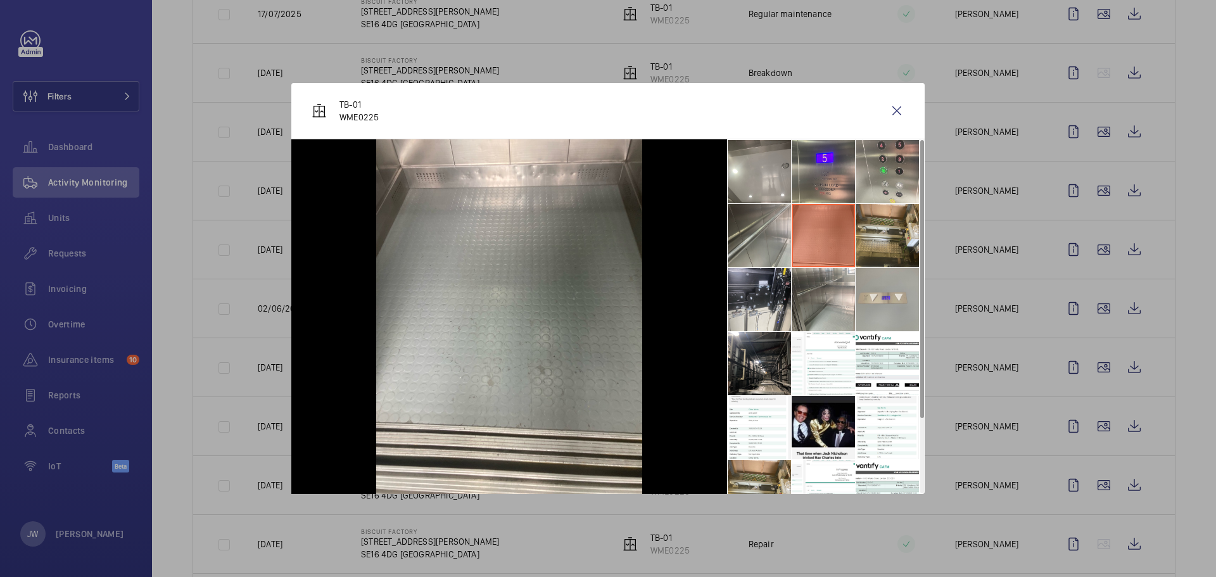
click at [757, 224] on li at bounding box center [759, 235] width 63 height 63
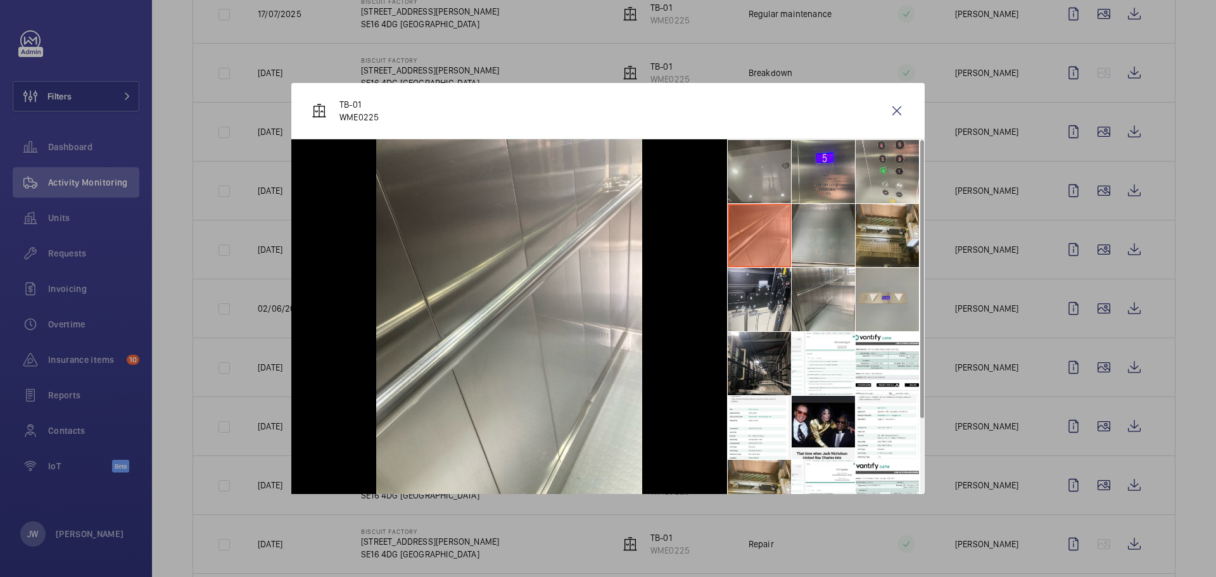
click at [759, 156] on li at bounding box center [759, 171] width 63 height 63
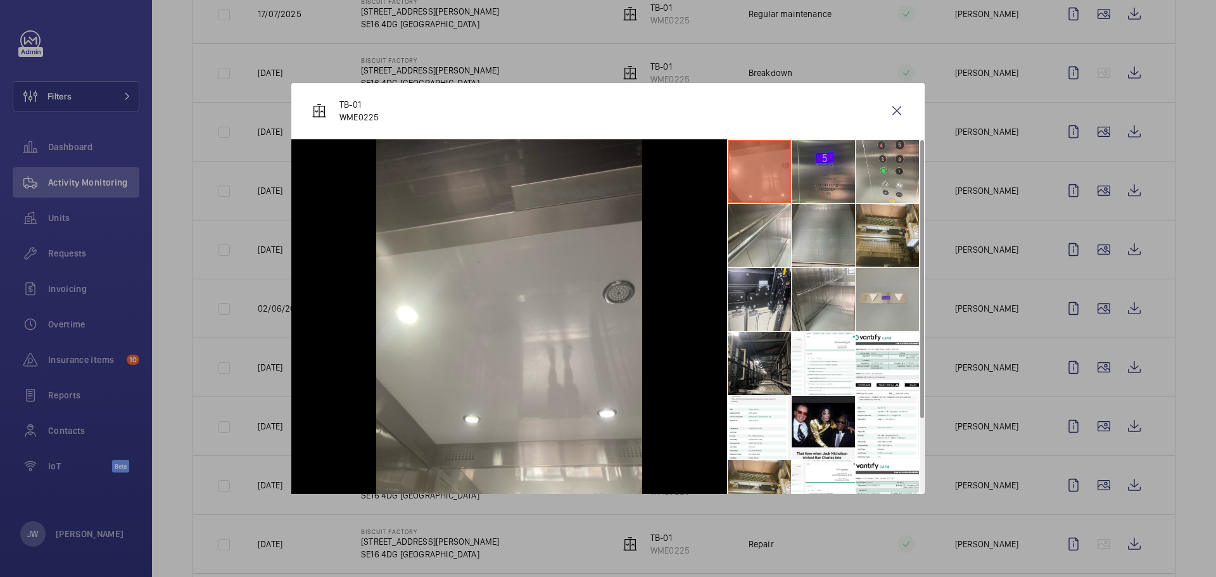
click at [812, 174] on li at bounding box center [823, 171] width 63 height 63
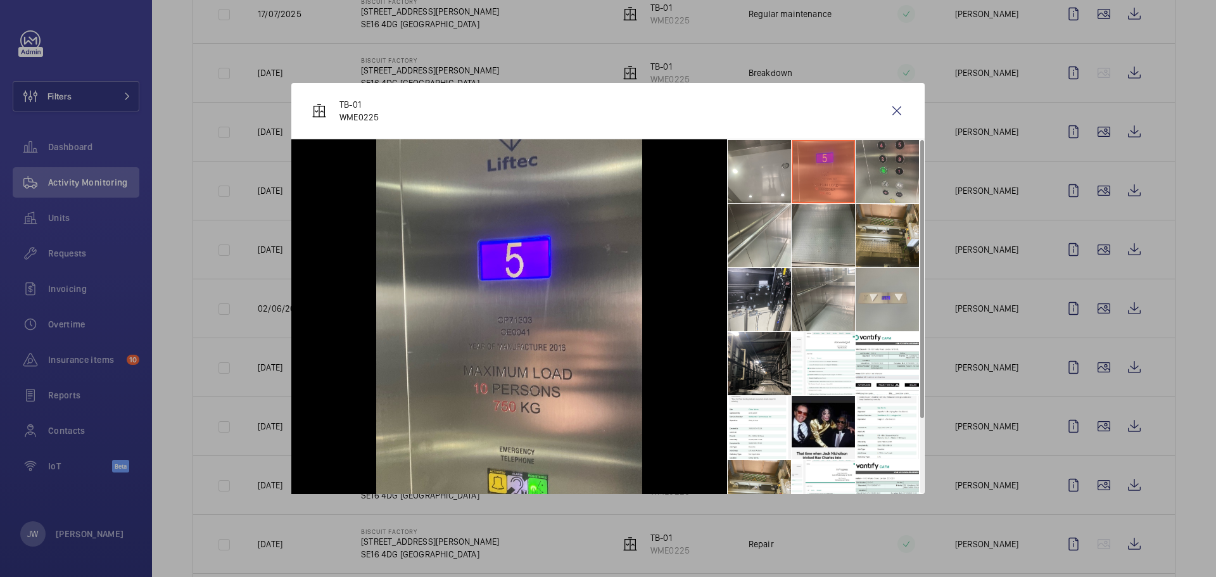
click at [870, 176] on li at bounding box center [887, 171] width 63 height 63
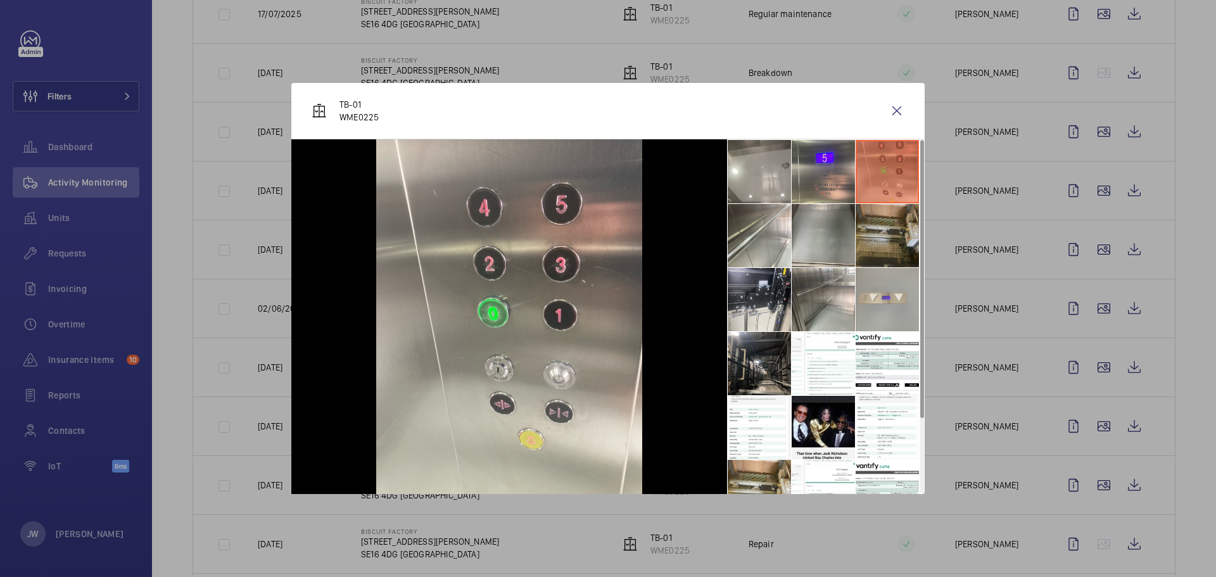
click at [896, 244] on li at bounding box center [887, 235] width 63 height 63
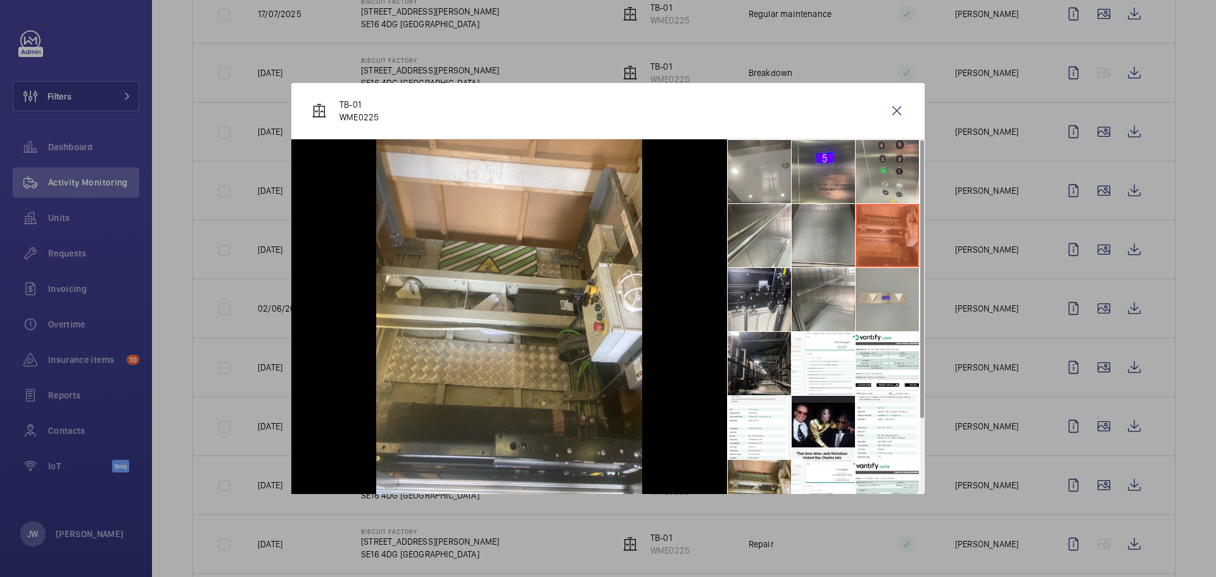
click at [983, 287] on div at bounding box center [608, 288] width 1216 height 577
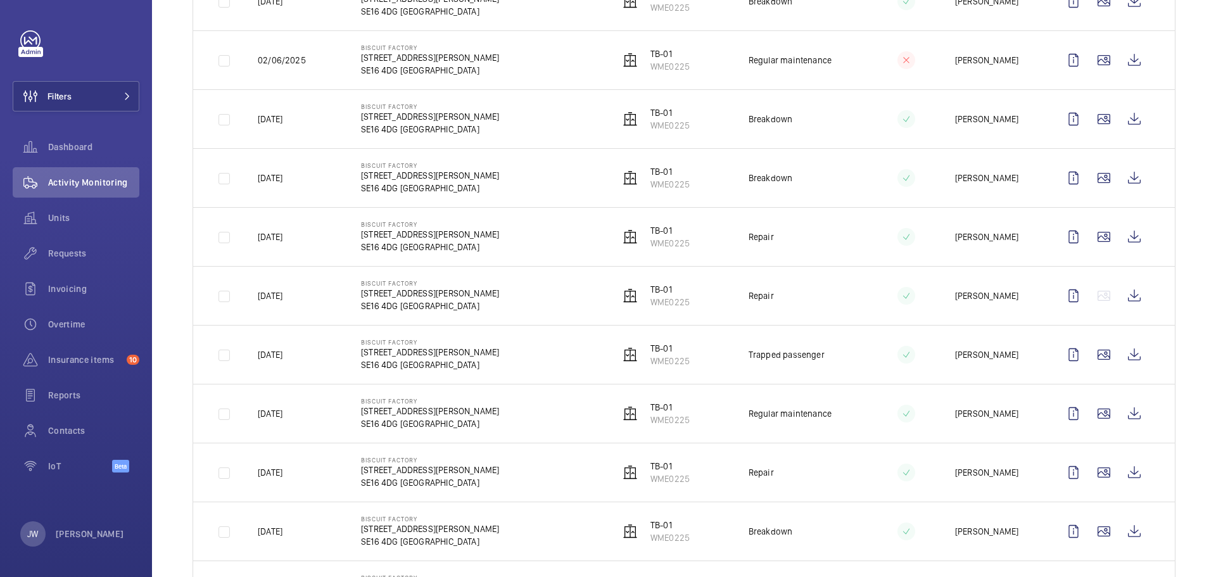
scroll to position [633, 0]
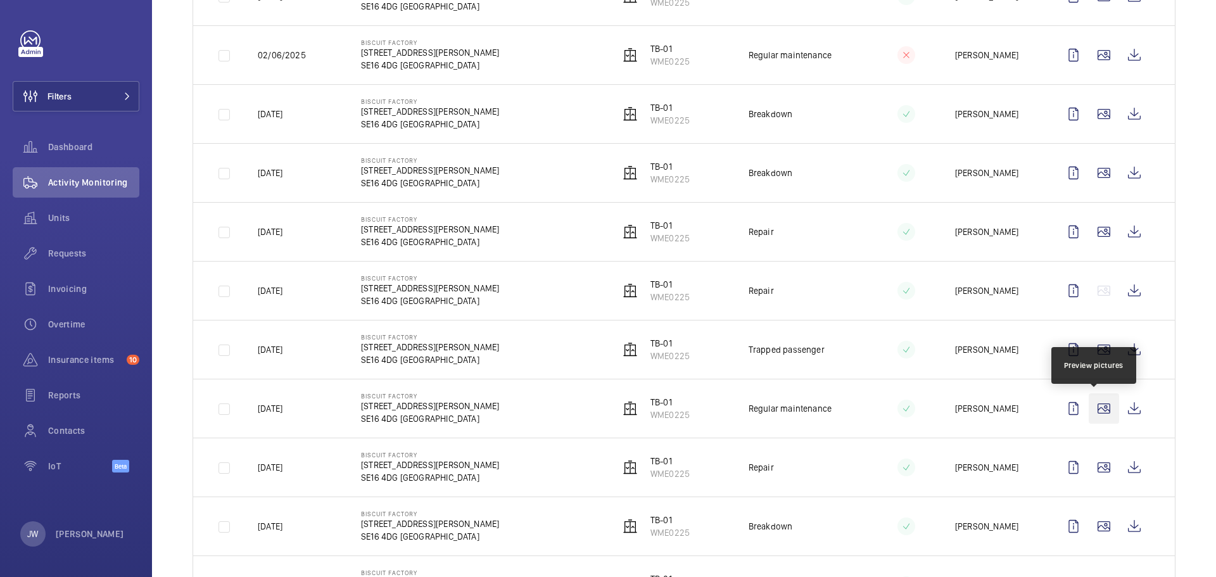
click at [1098, 405] on wm-front-icon-button at bounding box center [1104, 408] width 30 height 30
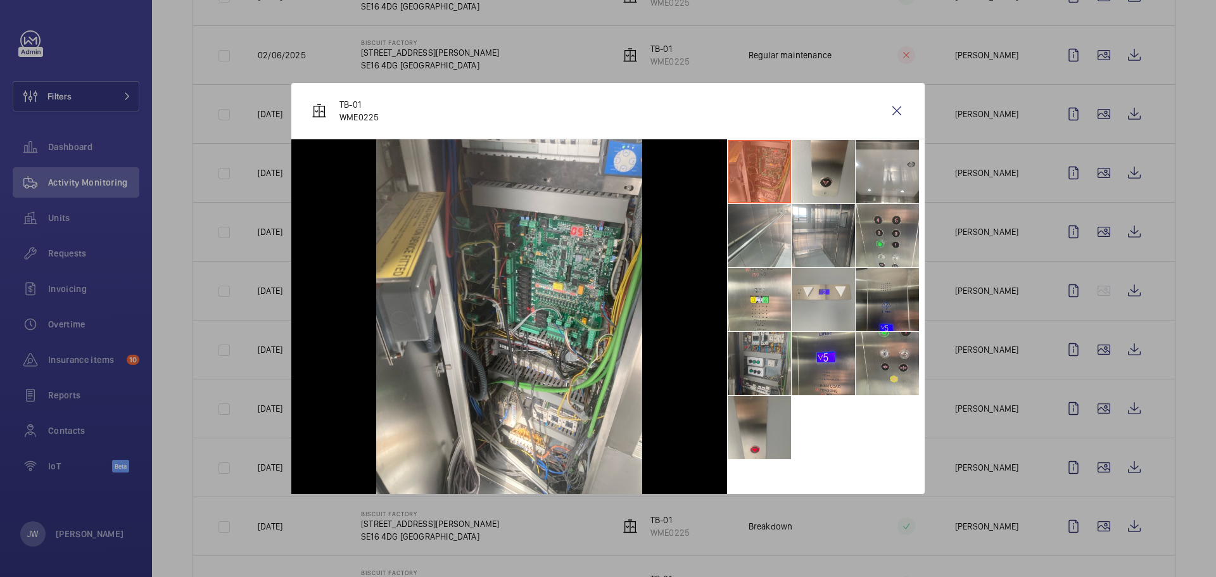
click at [757, 372] on li at bounding box center [759, 363] width 63 height 63
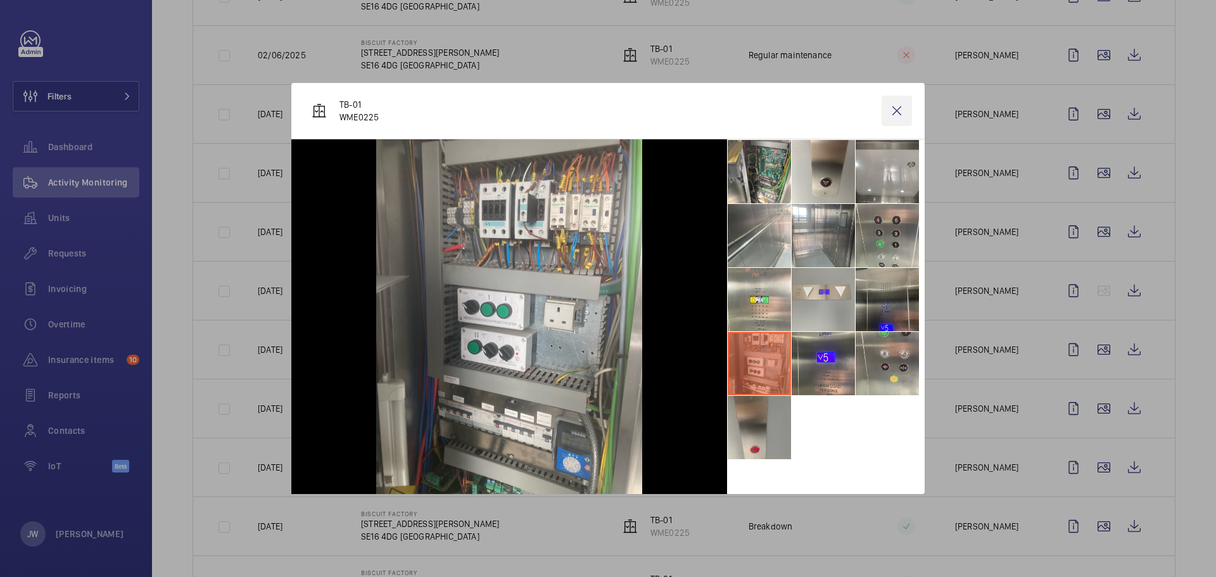
click at [895, 112] on wm-front-icon-button at bounding box center [897, 111] width 30 height 30
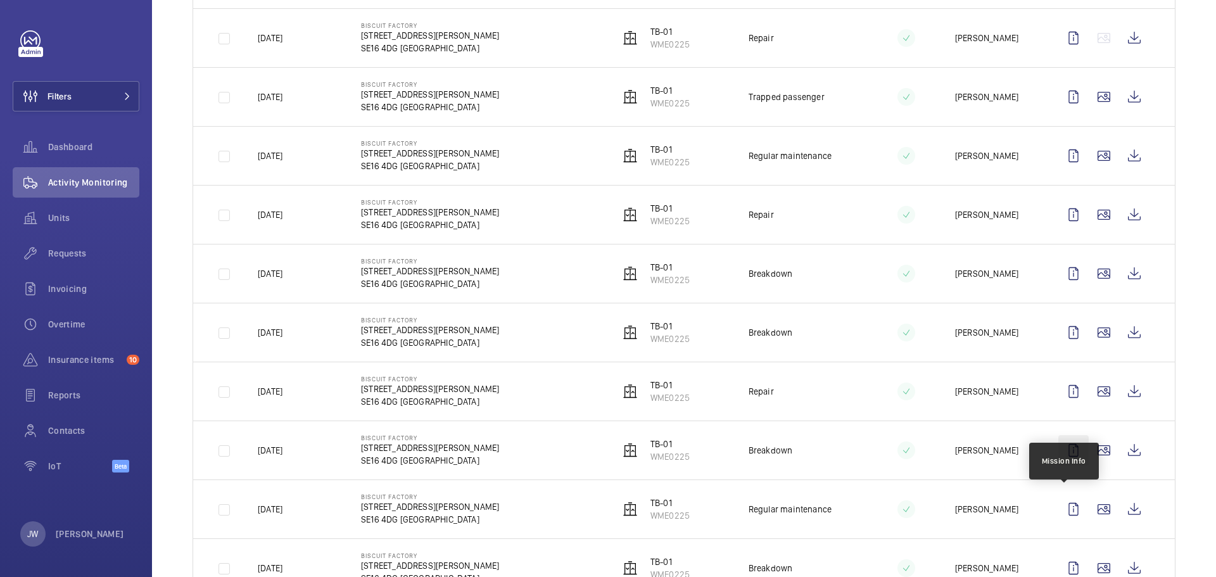
scroll to position [887, 0]
click at [1099, 506] on wm-front-icon-button at bounding box center [1104, 508] width 30 height 30
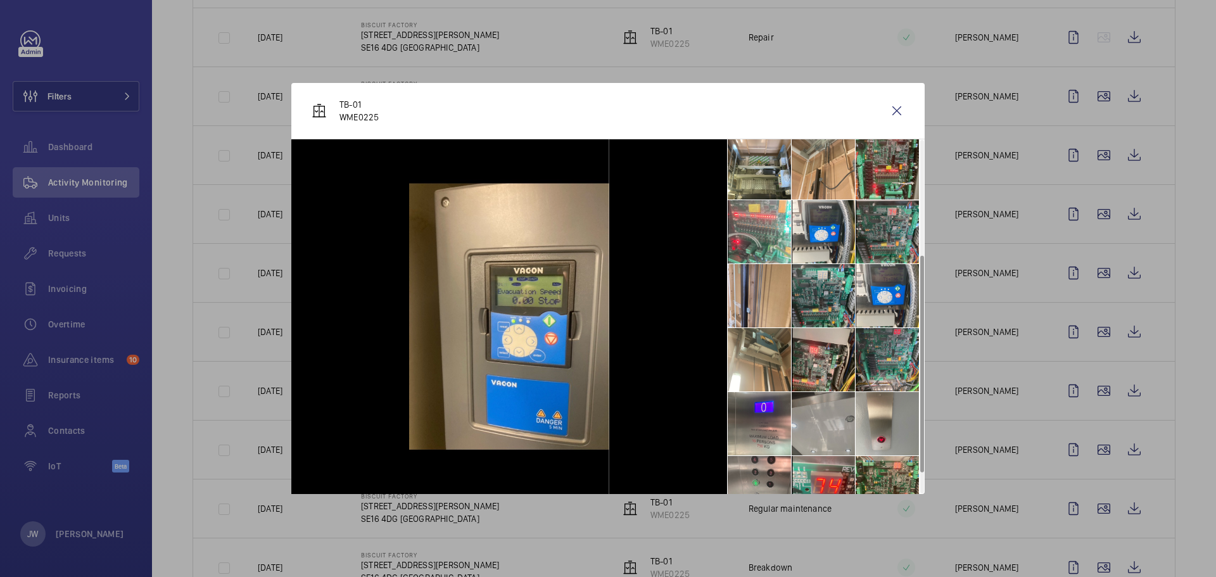
scroll to position [190, 0]
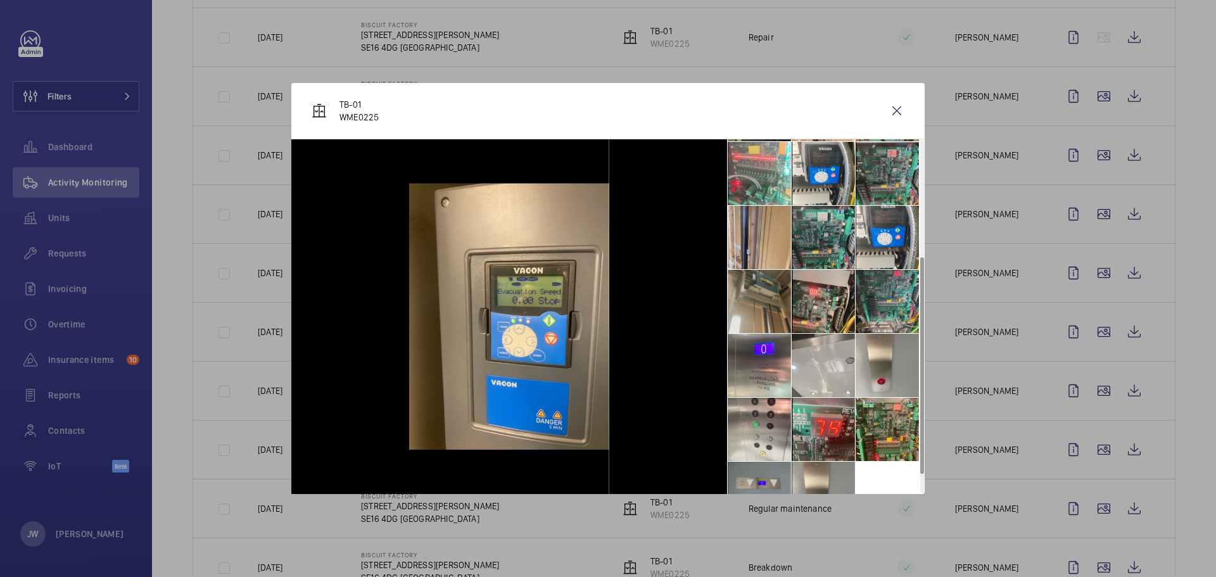
click at [752, 297] on li at bounding box center [759, 301] width 63 height 63
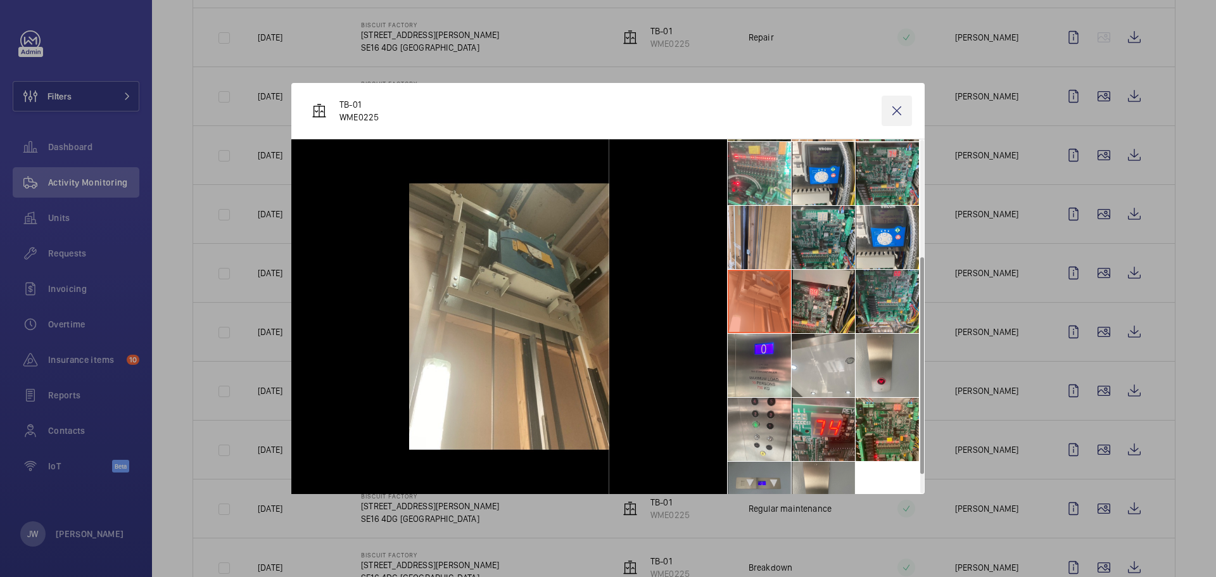
click at [901, 106] on wm-front-icon-button at bounding box center [897, 111] width 30 height 30
